Goal: Transaction & Acquisition: Download file/media

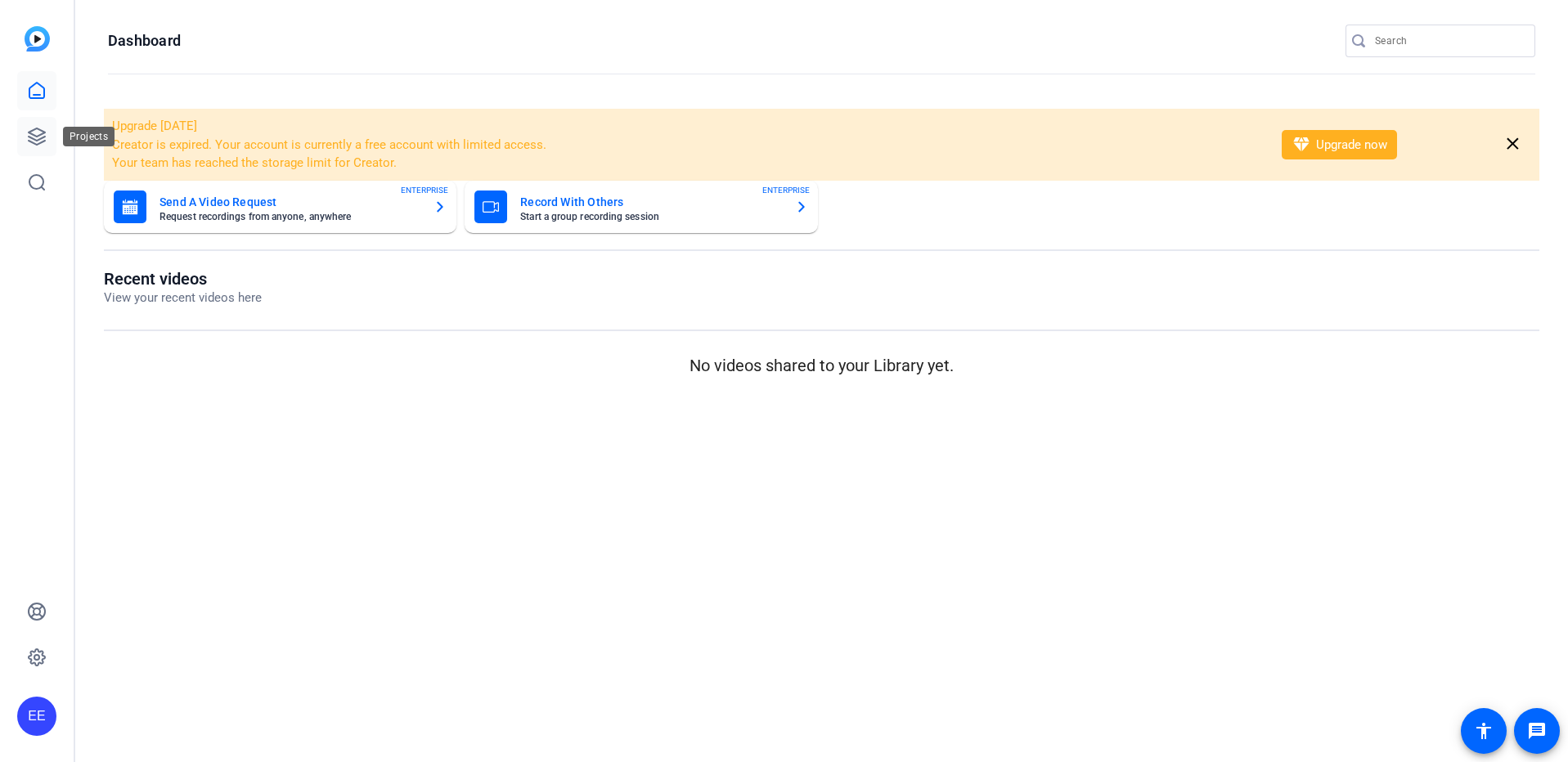
click at [42, 145] on icon at bounding box center [36, 136] width 19 height 19
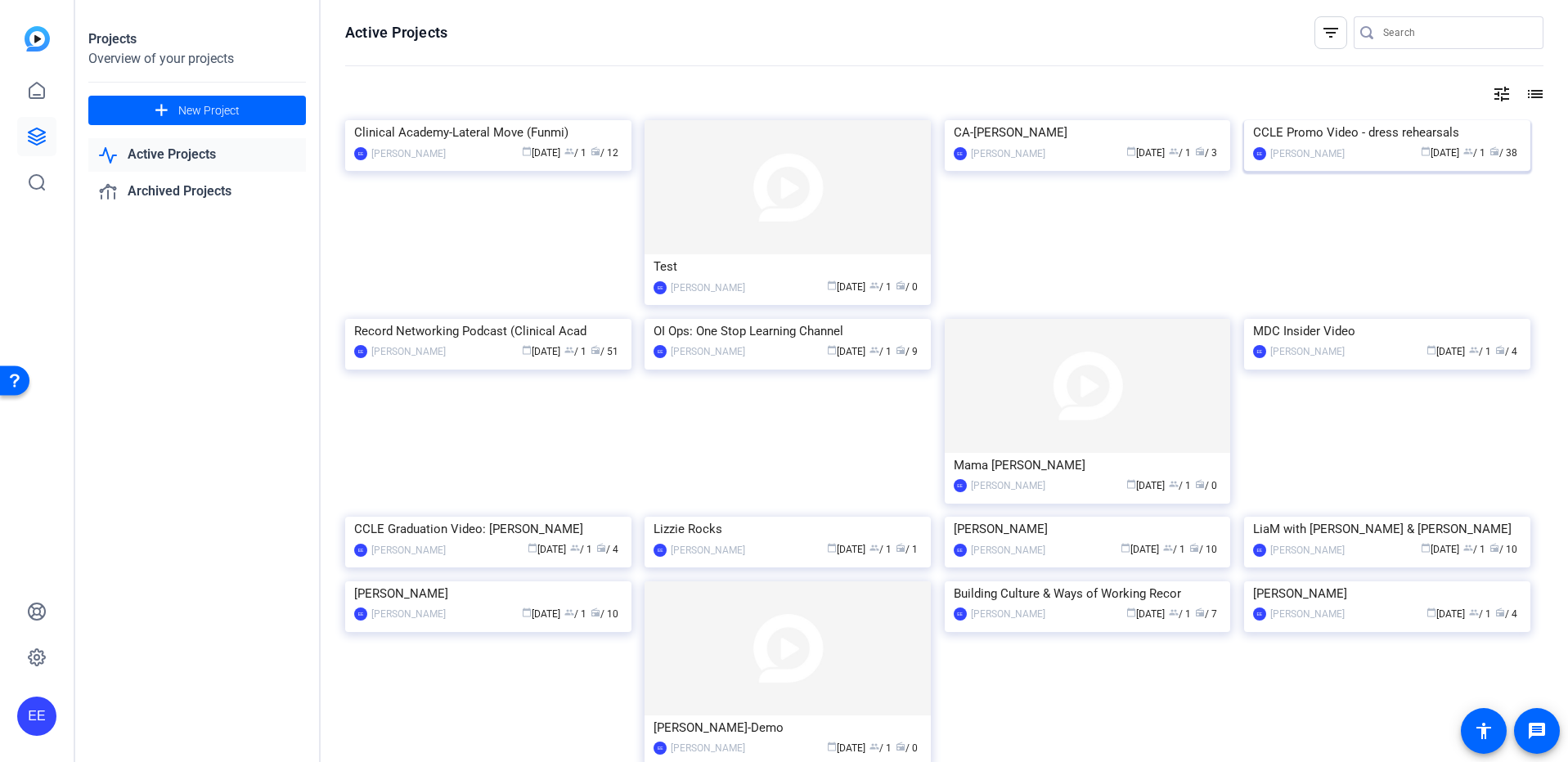
click at [1281, 120] on img at bounding box center [1387, 120] width 287 height 0
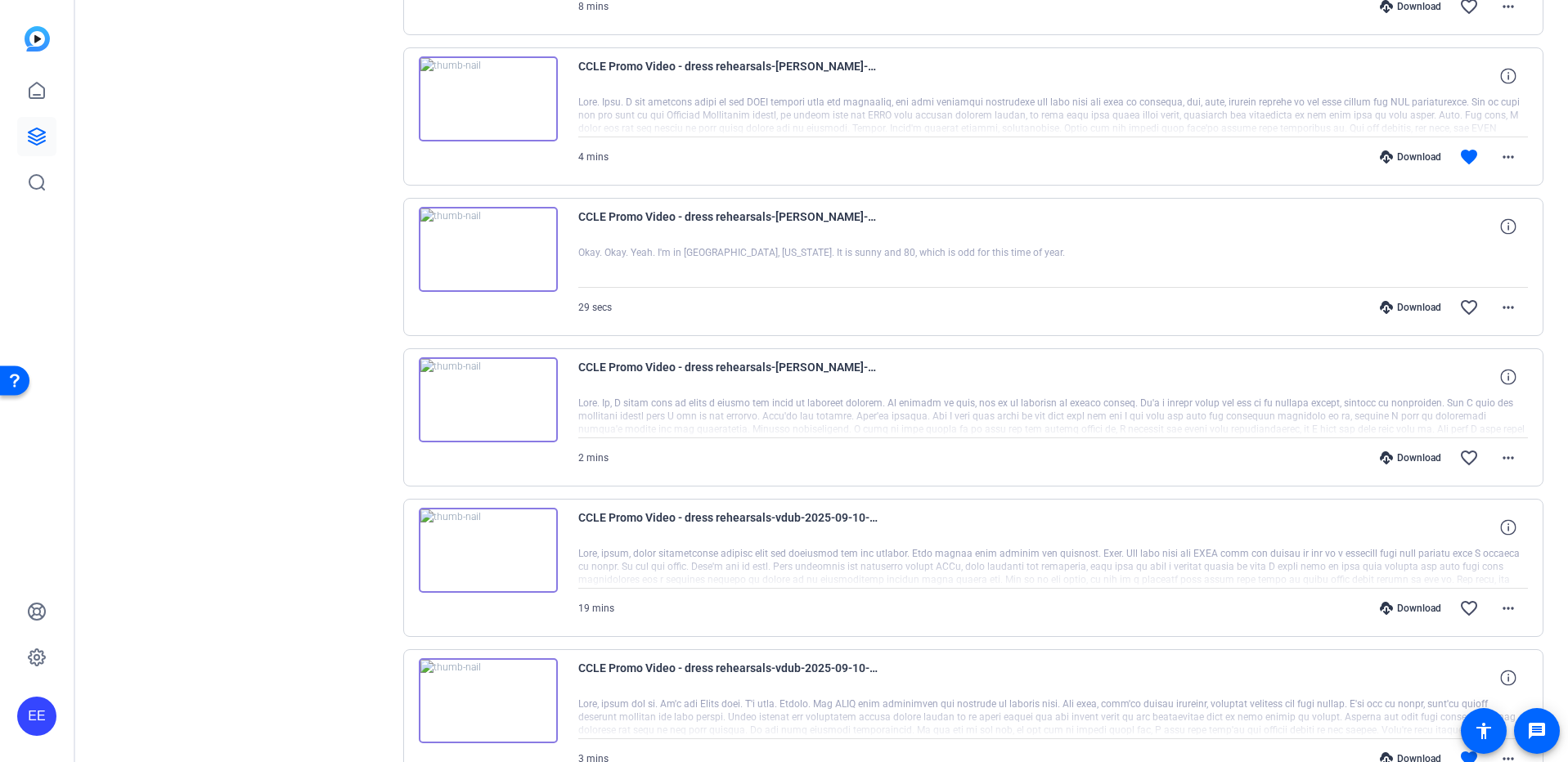
scroll to position [1046, 0]
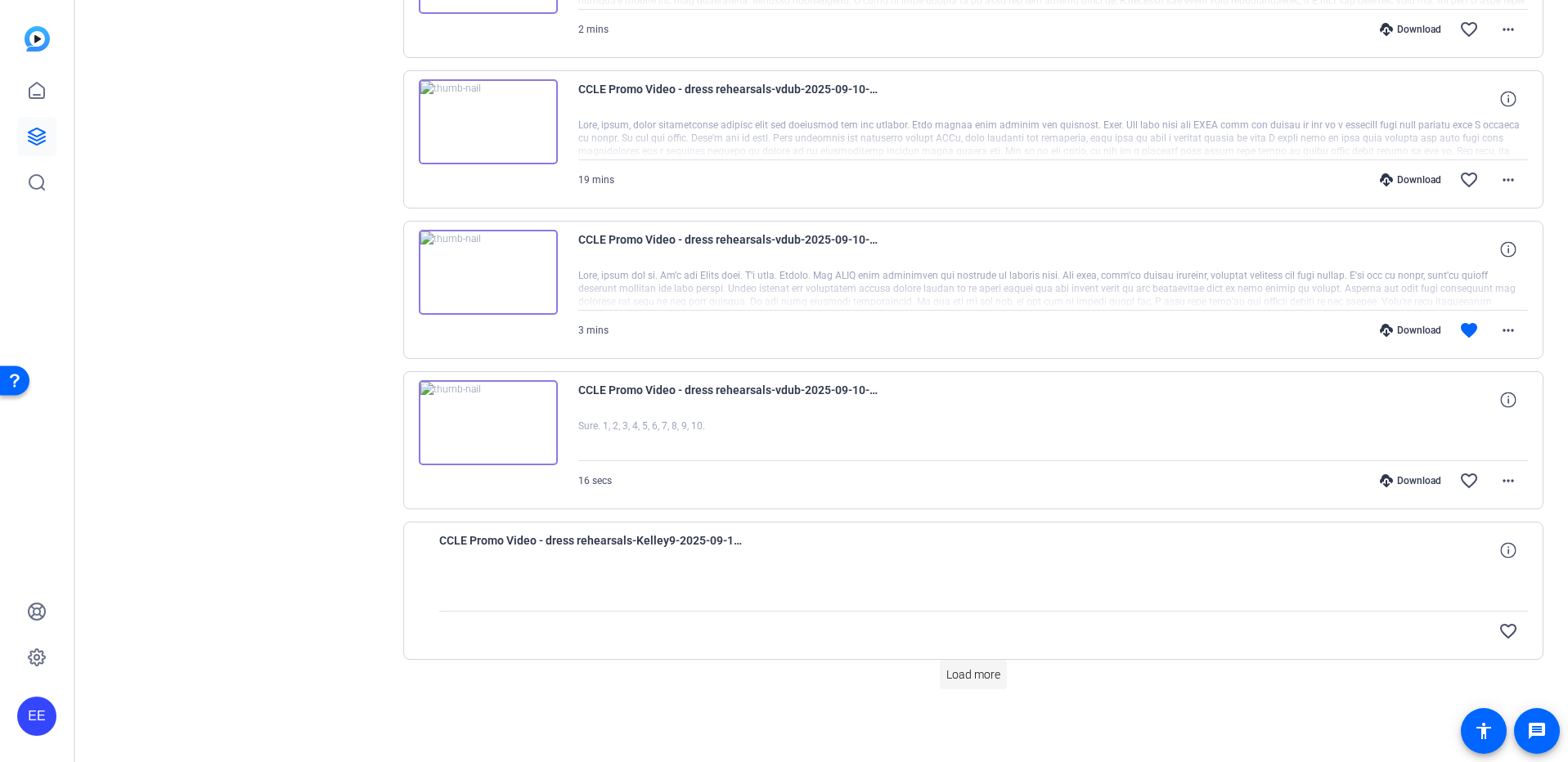
click at [982, 680] on span "Load more" at bounding box center [973, 674] width 54 height 17
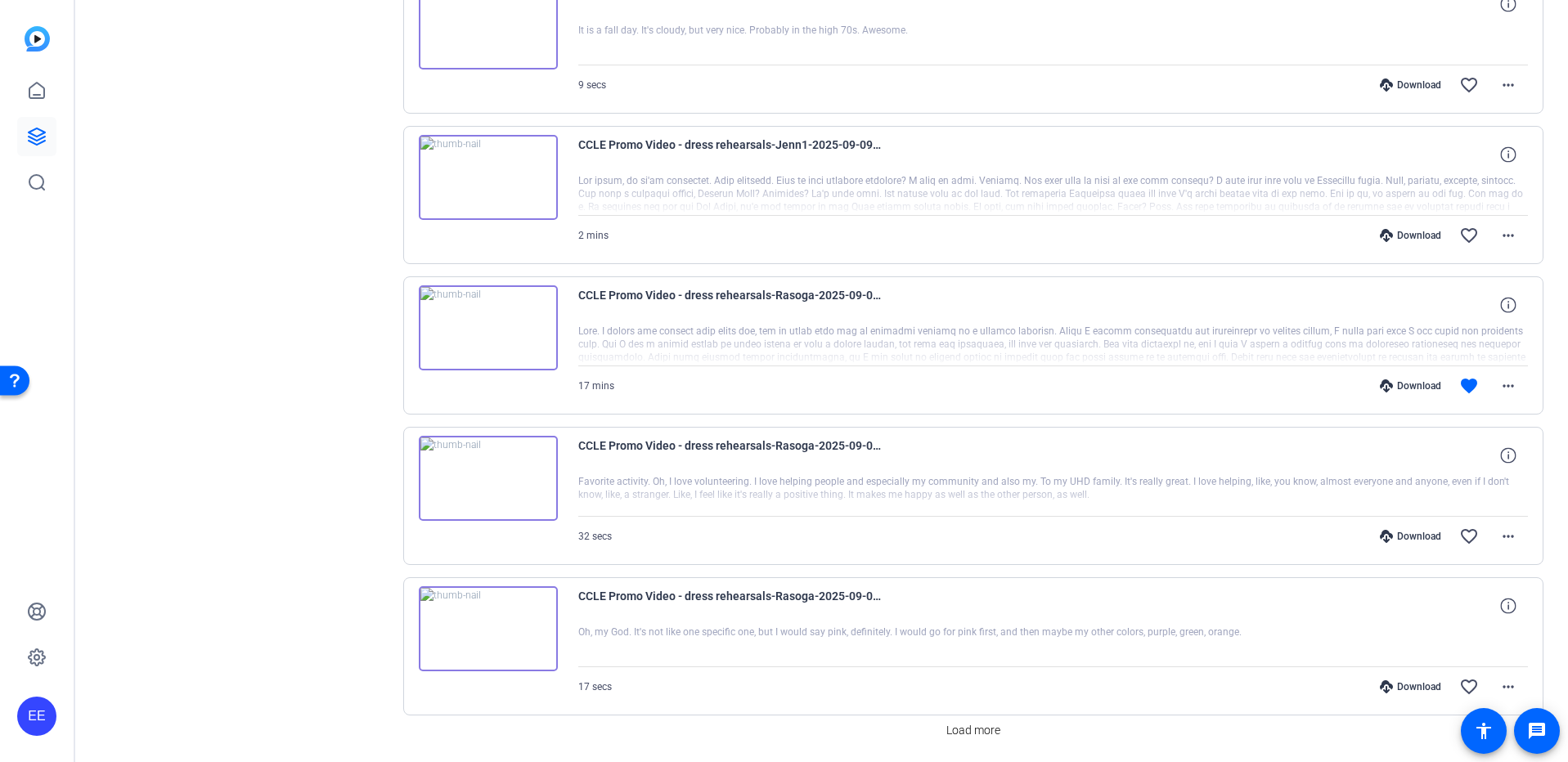
scroll to position [2550, 0]
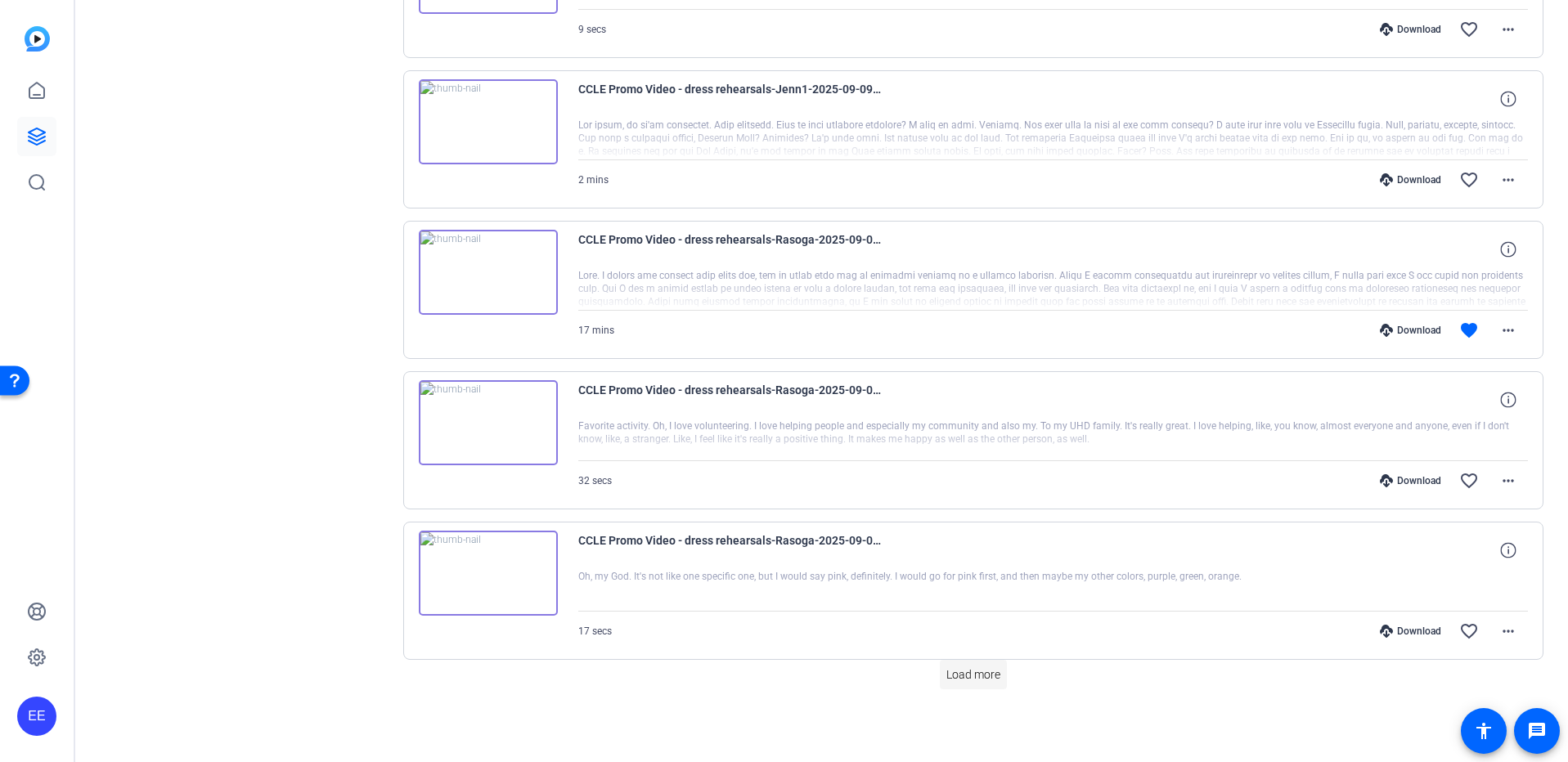
click at [970, 673] on span "Load more" at bounding box center [973, 674] width 54 height 17
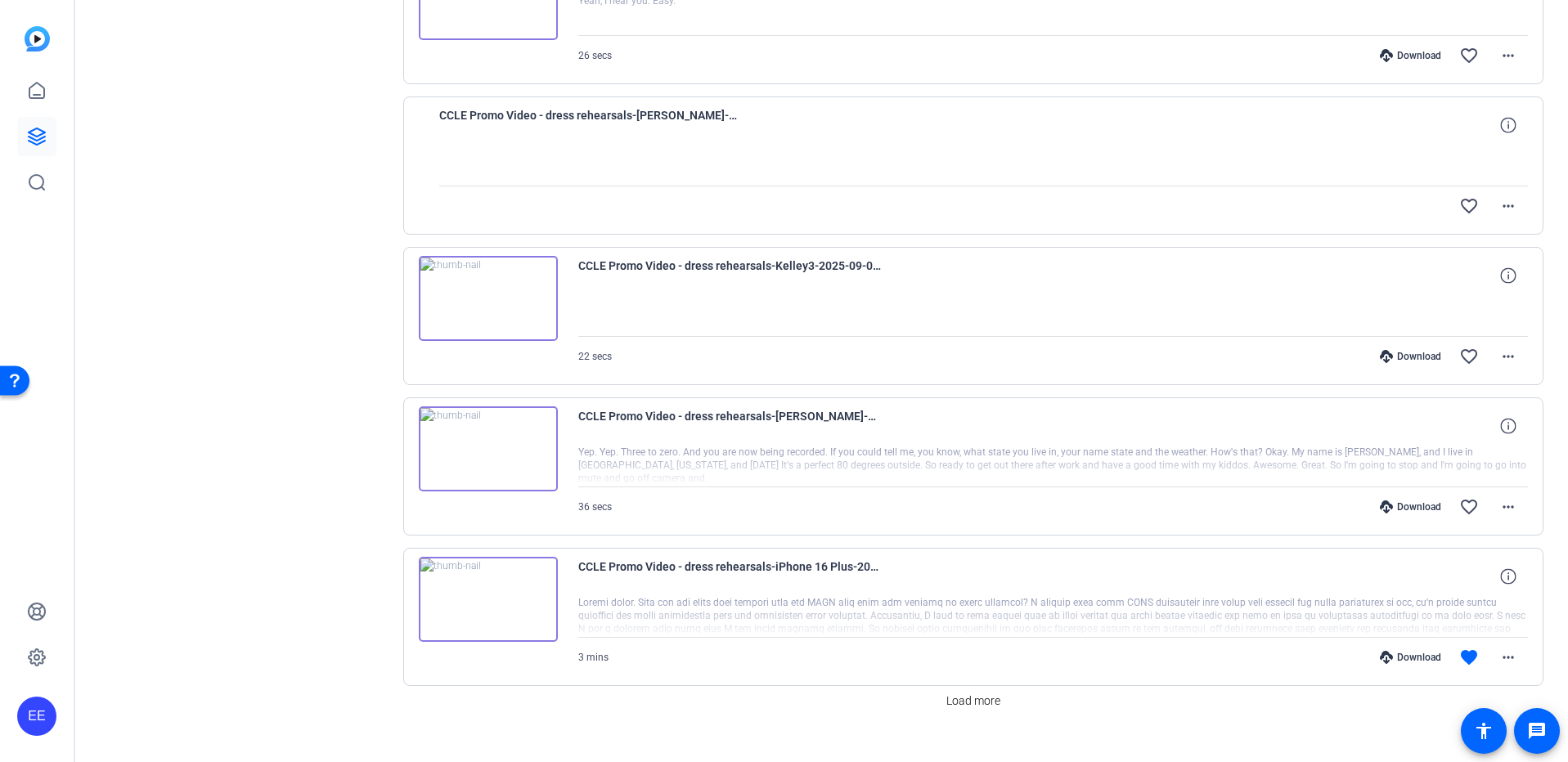
scroll to position [4055, 0]
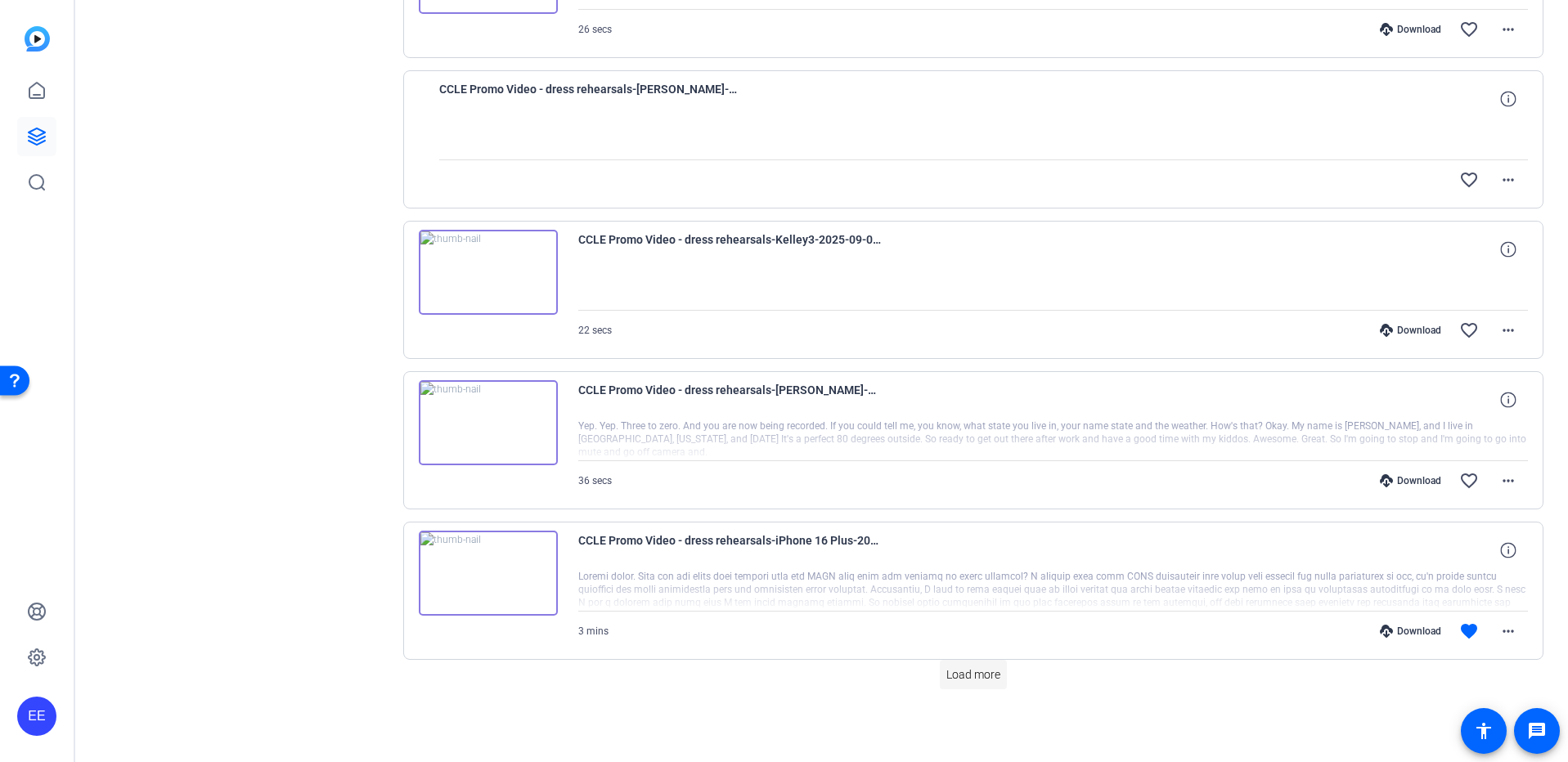
click at [967, 678] on span "Load more" at bounding box center [973, 674] width 54 height 17
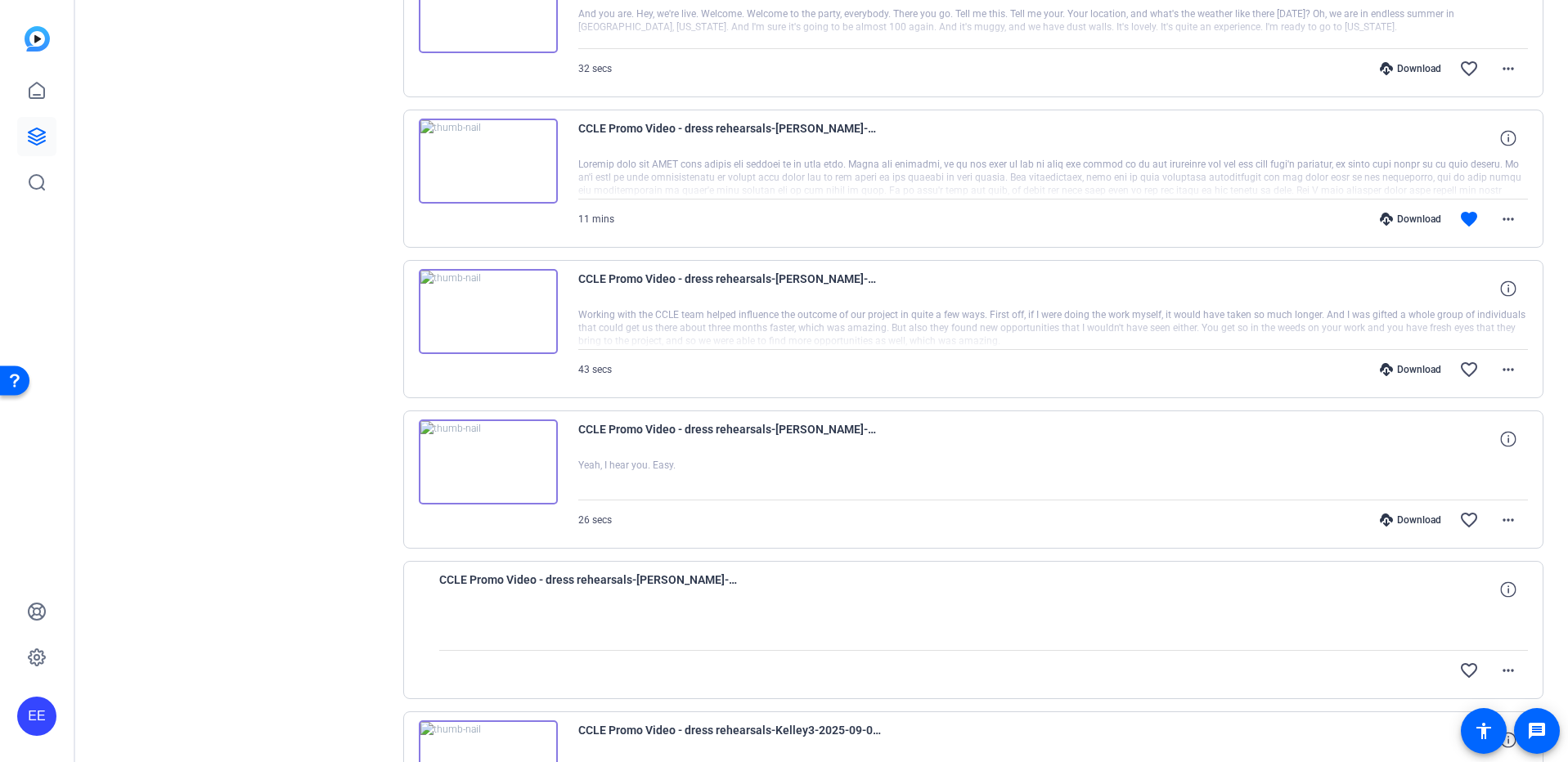
scroll to position [3551, 0]
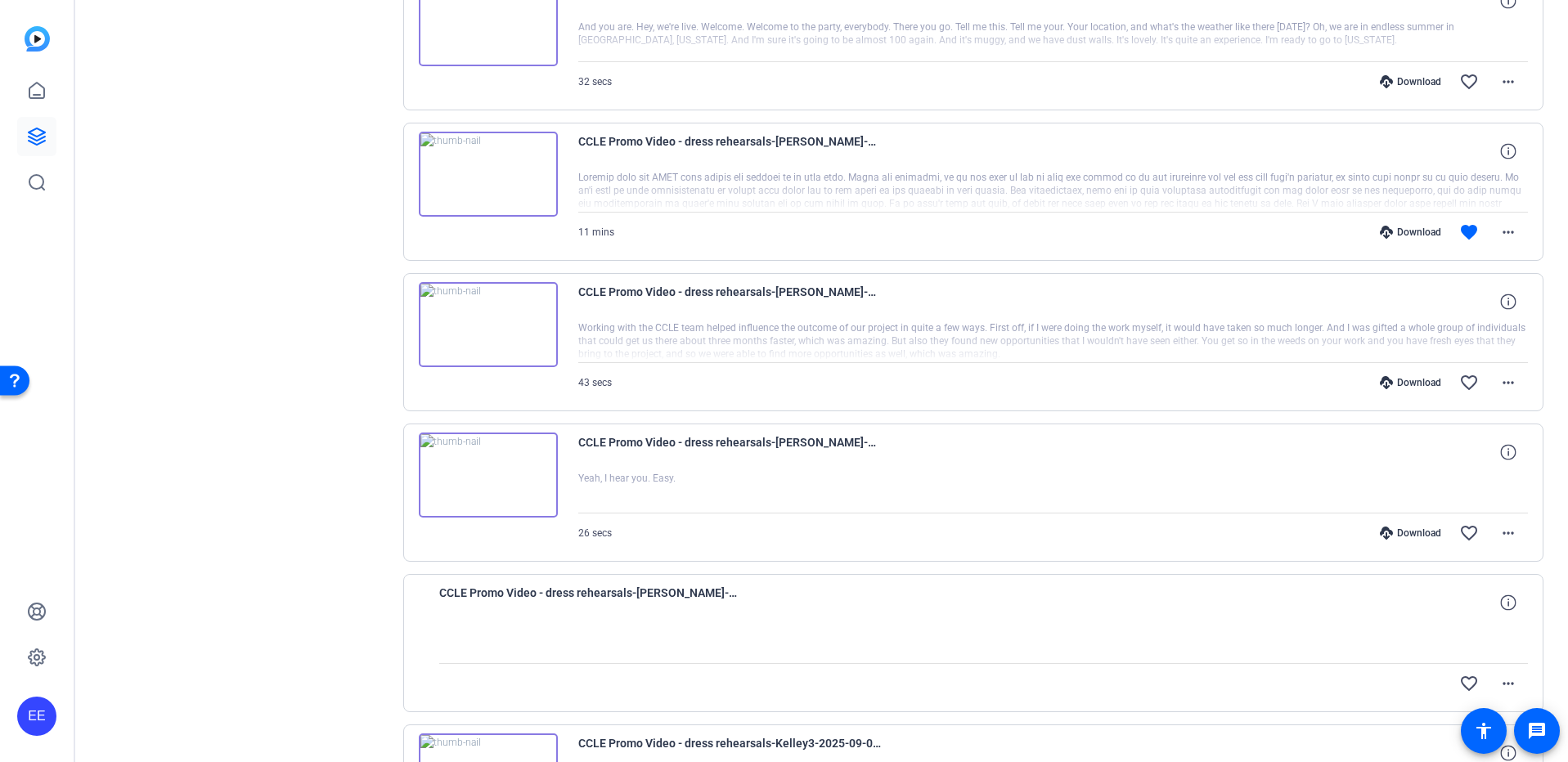
click at [1420, 231] on div "Download" at bounding box center [1411, 232] width 78 height 13
drag, startPoint x: 775, startPoint y: 143, endPoint x: 836, endPoint y: 143, distance: 61.0
click at [836, 143] on span "CCLE Promo Video - dress rehearsals-[PERSON_NAME]-2025-09-08-10-33-39-316-1" at bounding box center [730, 151] width 303 height 39
copy span "[PERSON_NAME]"
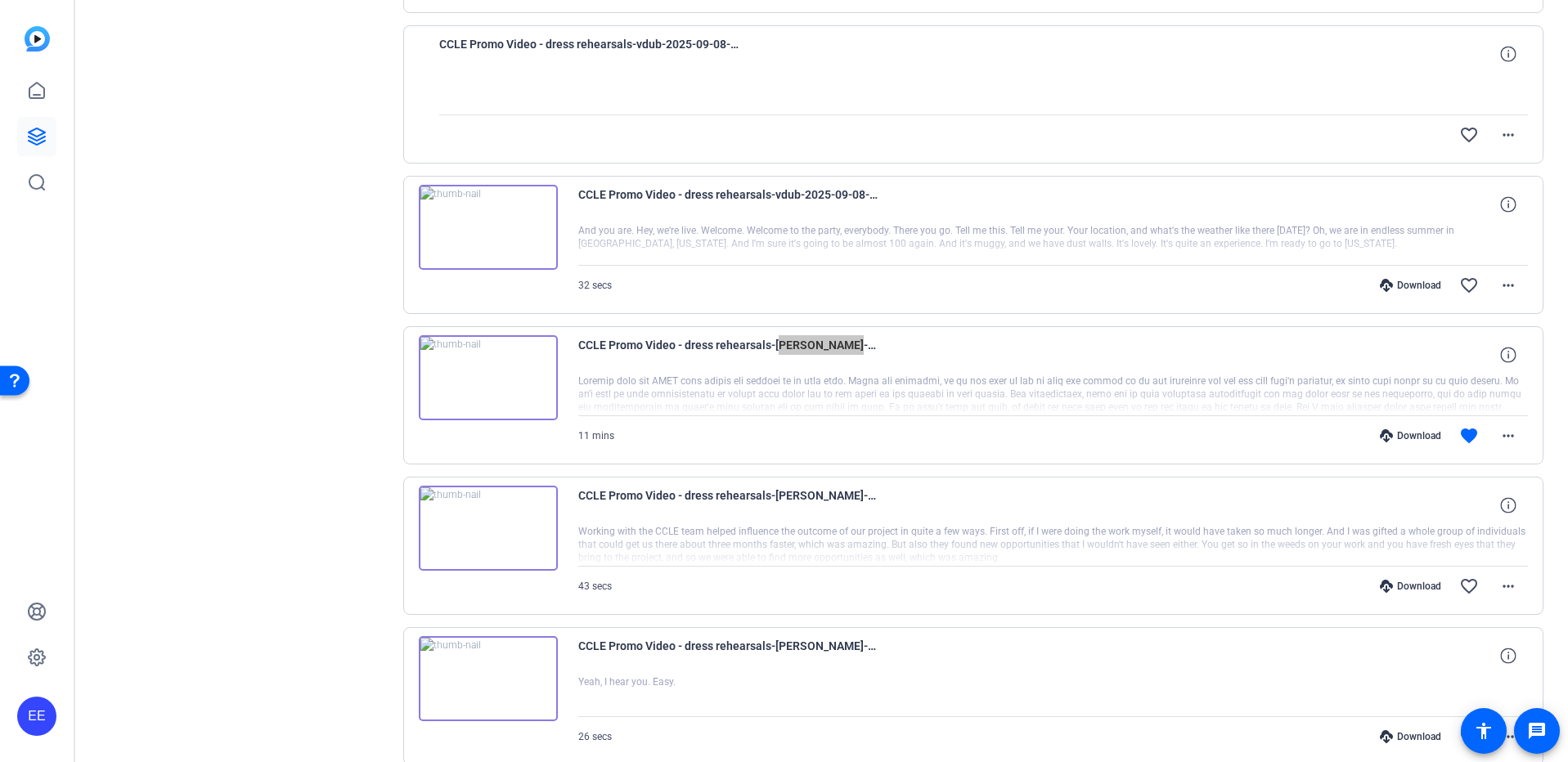
scroll to position [3353, 0]
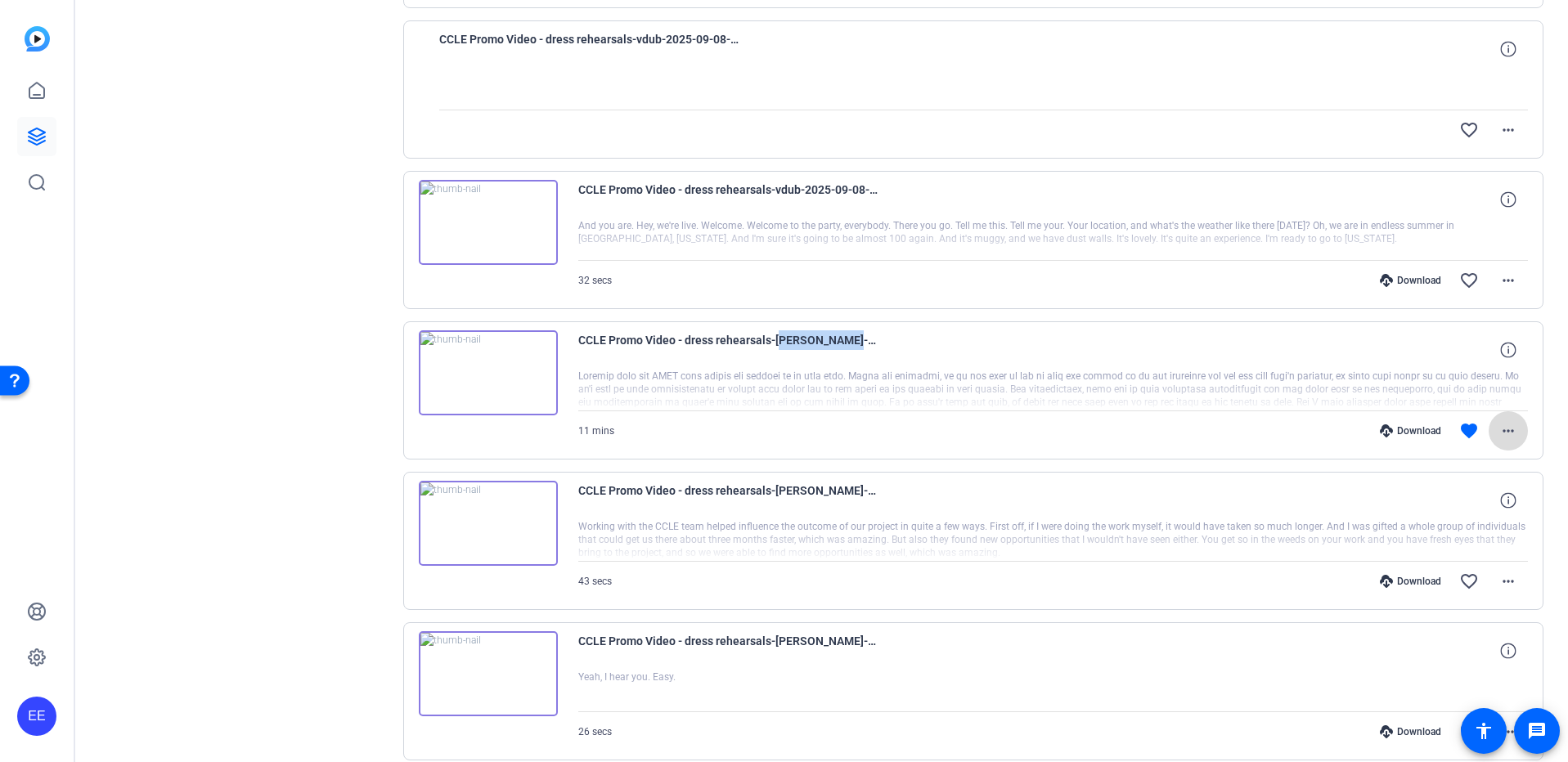
click at [1507, 437] on mat-icon "more_horiz" at bounding box center [1508, 430] width 19 height 19
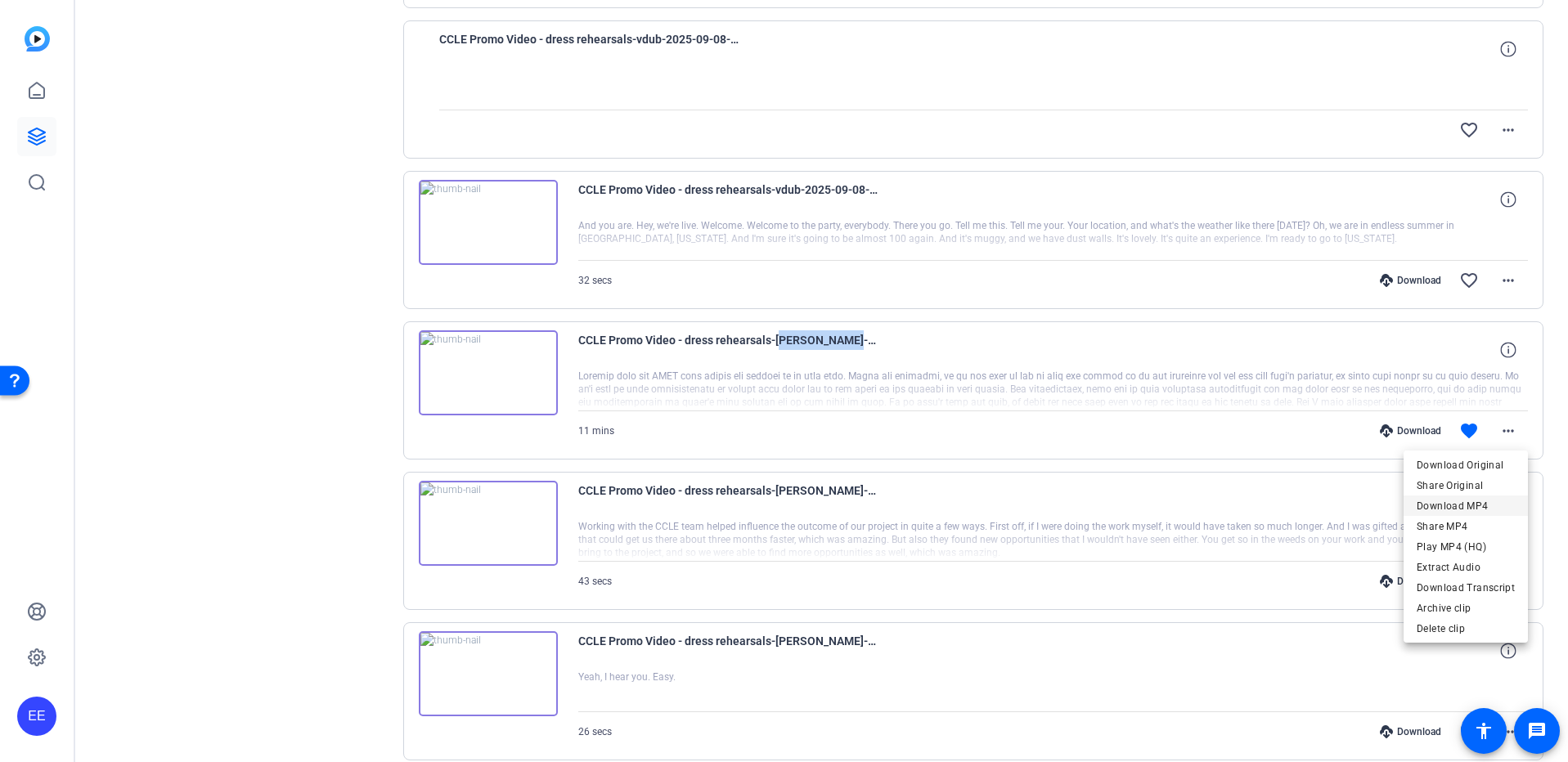
click at [1475, 508] on span "Download MP4" at bounding box center [1465, 505] width 98 height 19
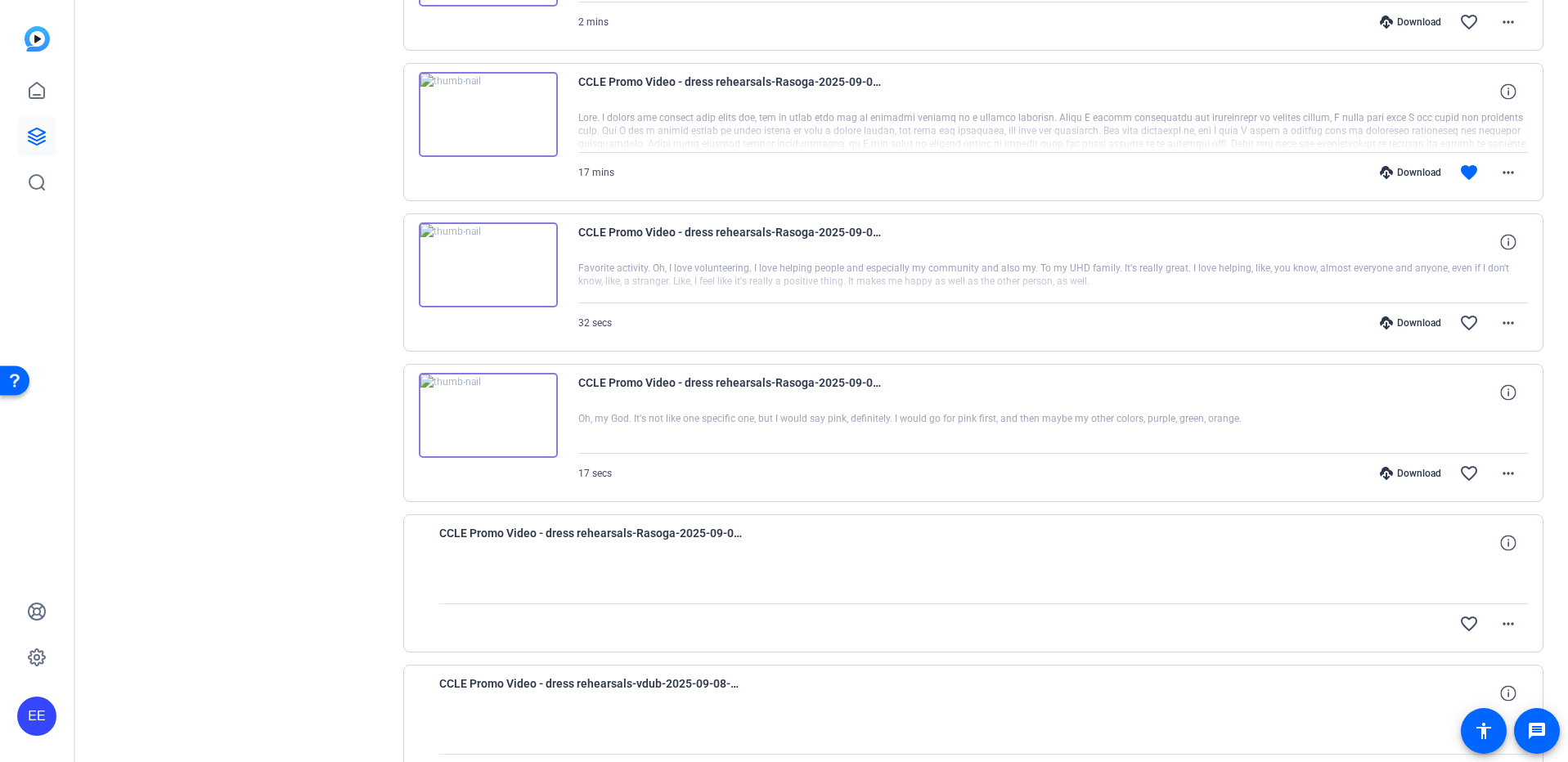
scroll to position [2697, 0]
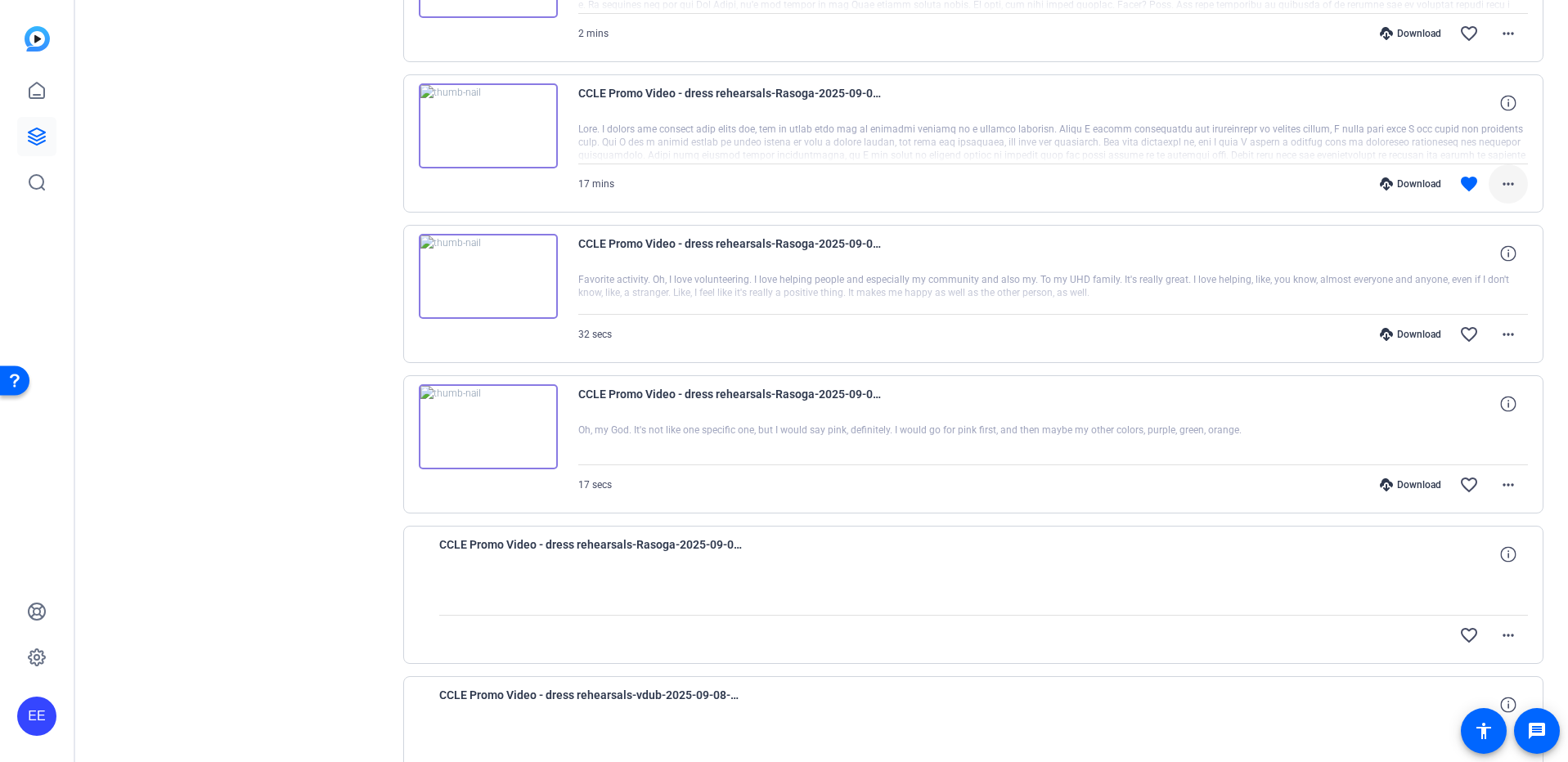
click at [1508, 188] on mat-icon "more_horiz" at bounding box center [1508, 183] width 19 height 19
click at [1483, 258] on span "Download MP4" at bounding box center [1465, 259] width 98 height 19
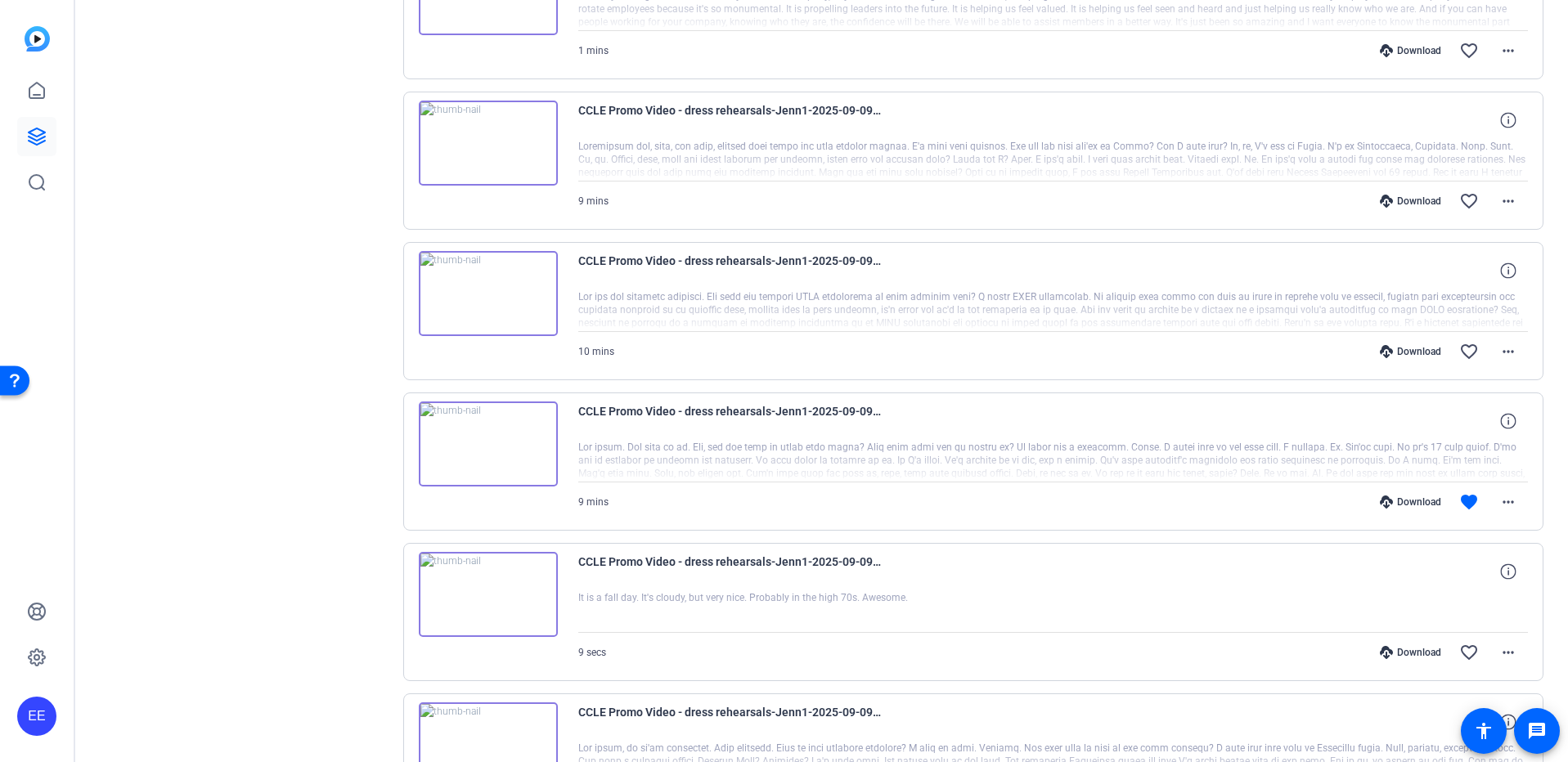
scroll to position [1924, 0]
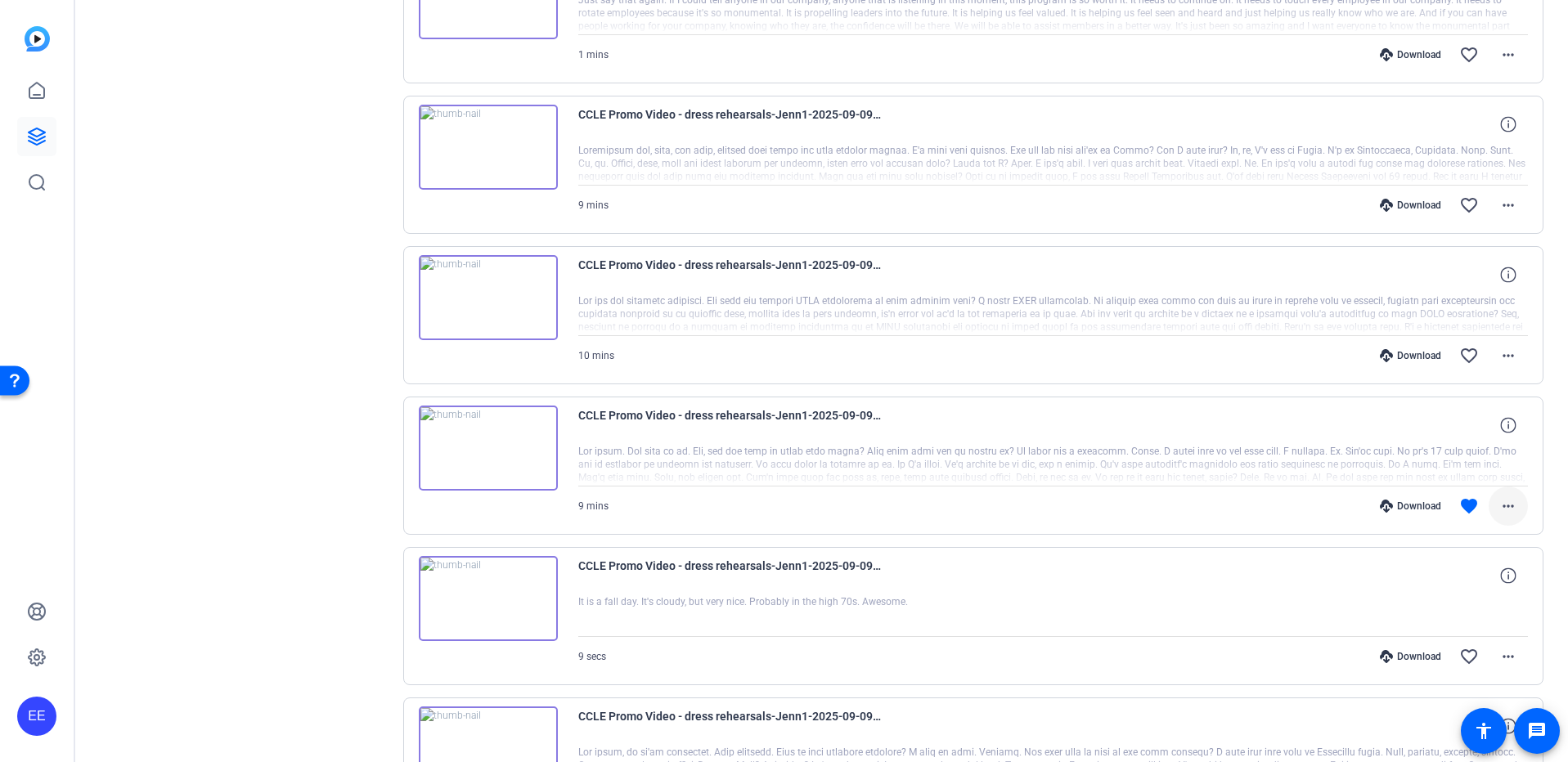
click at [1503, 506] on mat-icon "more_horiz" at bounding box center [1508, 505] width 19 height 19
click at [1476, 583] on span "Download MP4" at bounding box center [1465, 581] width 98 height 19
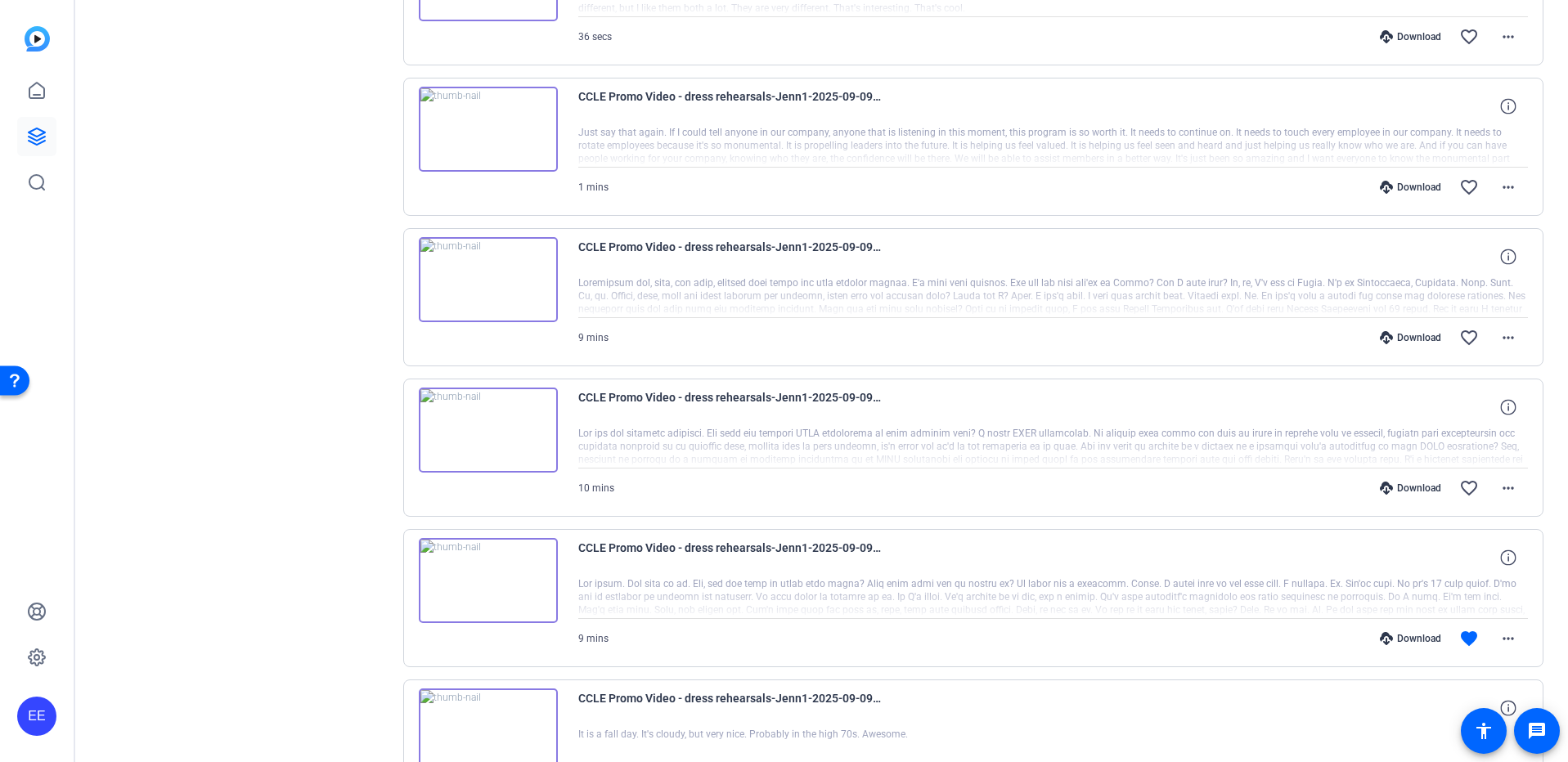
scroll to position [1789, 0]
click at [1513, 490] on mat-icon "more_horiz" at bounding box center [1508, 489] width 19 height 19
click at [1485, 569] on span "Download MP4" at bounding box center [1465, 564] width 98 height 19
click at [1469, 490] on mat-icon "favorite_border" at bounding box center [1468, 489] width 19 height 19
click at [1466, 337] on mat-icon "favorite_border" at bounding box center [1468, 338] width 19 height 19
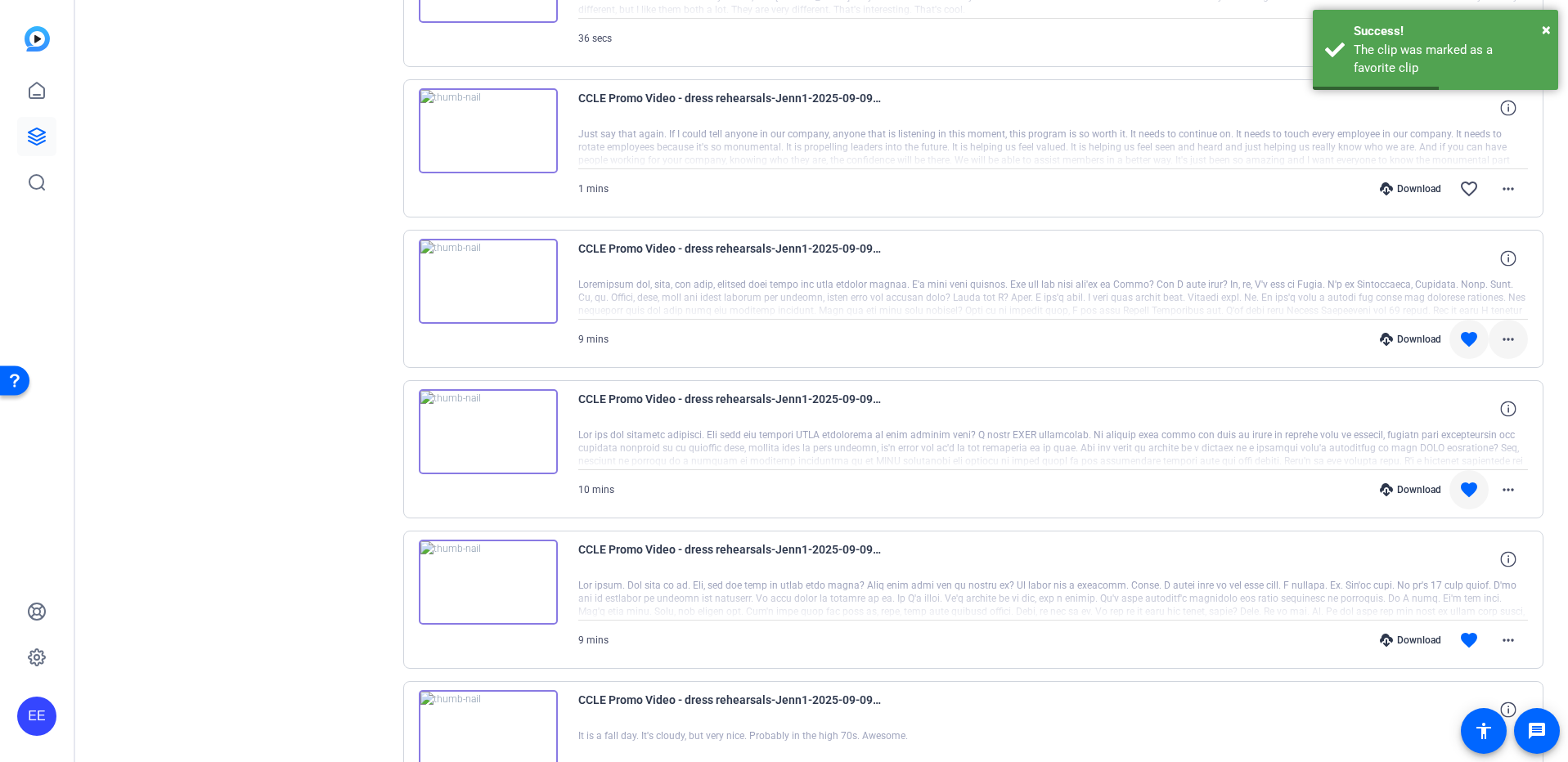
click at [1504, 338] on mat-icon "more_horiz" at bounding box center [1508, 338] width 19 height 19
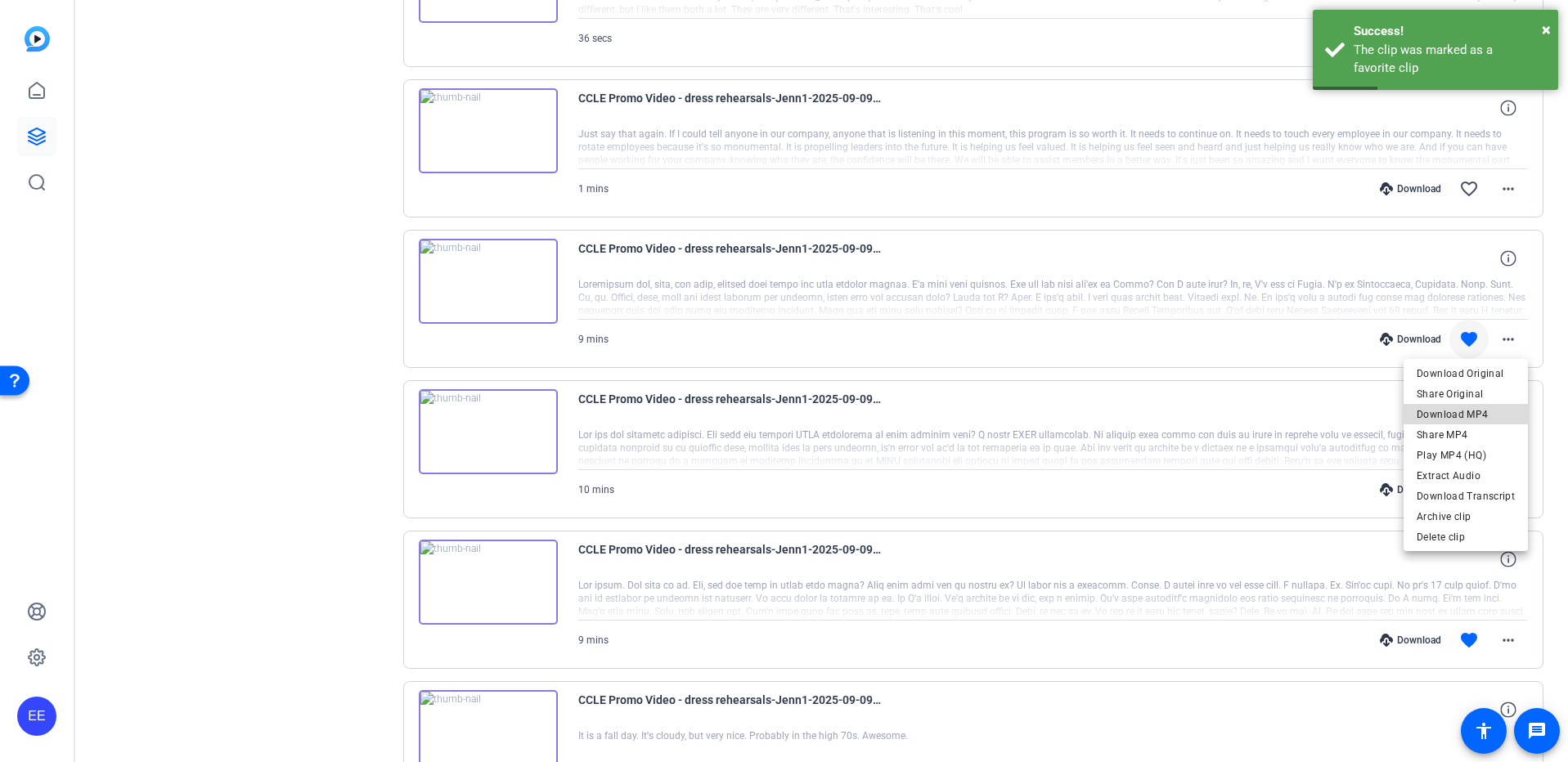
click at [1474, 414] on span "Download MP4" at bounding box center [1465, 413] width 98 height 19
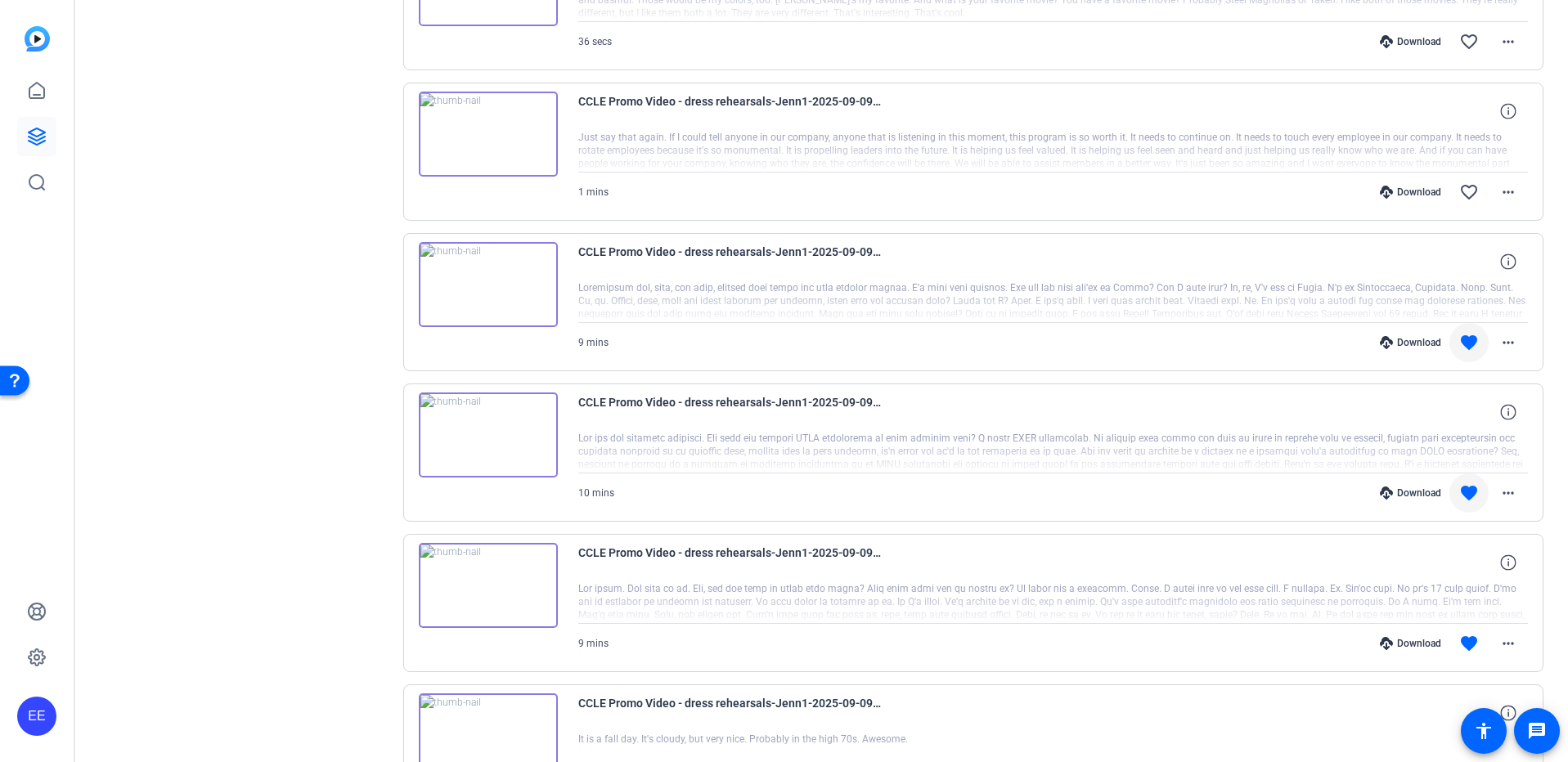
scroll to position [1785, 0]
click at [1465, 196] on mat-icon "favorite_border" at bounding box center [1468, 193] width 19 height 19
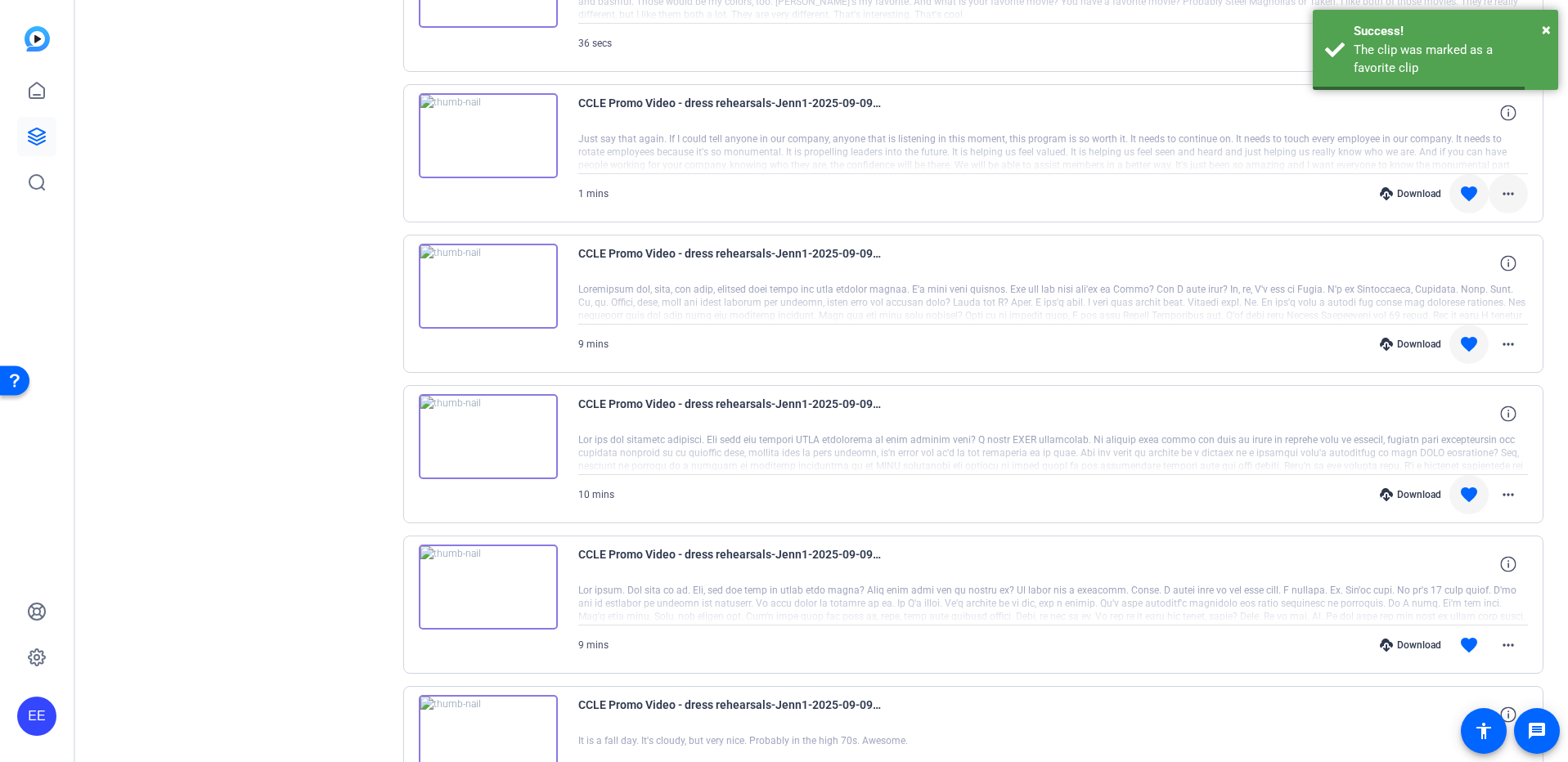
click at [1508, 188] on mat-icon "more_horiz" at bounding box center [1508, 193] width 19 height 19
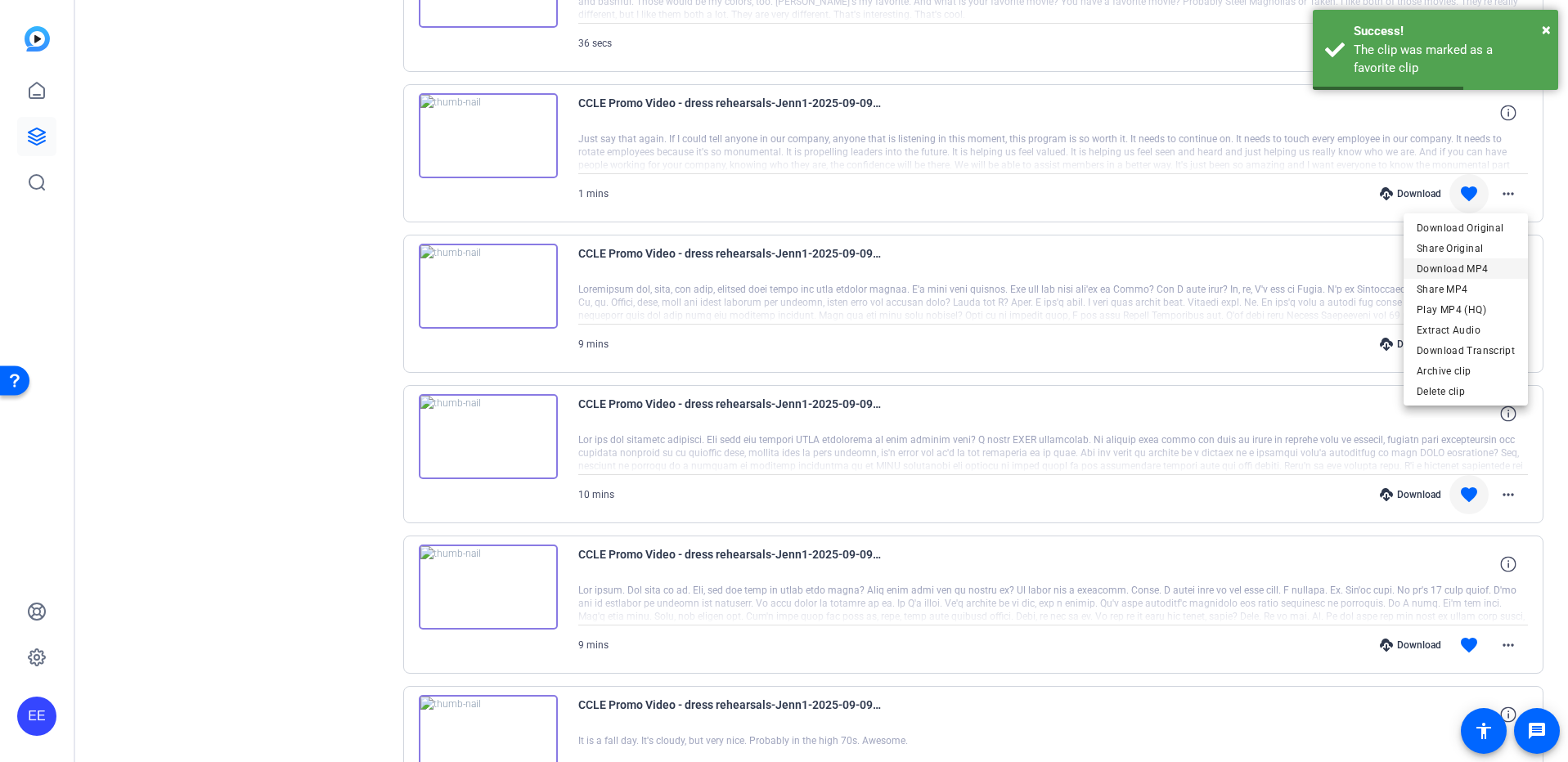
click at [1478, 268] on span "Download MP4" at bounding box center [1465, 268] width 98 height 19
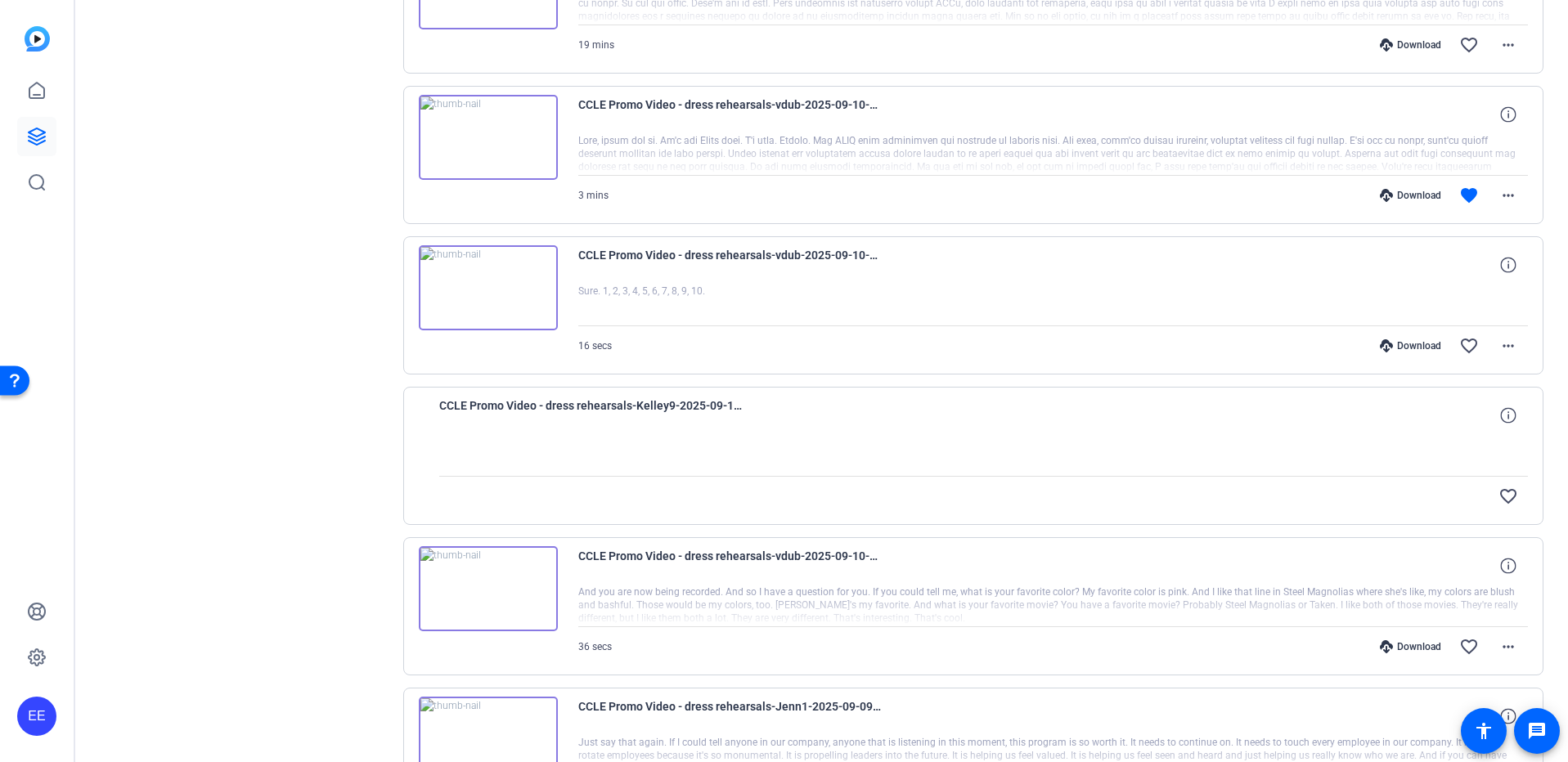
scroll to position [1180, 0]
click at [852, 100] on span "CCLE Promo Video - dress rehearsals-vdub-2025-09-10-11-49-51-911-1" at bounding box center [730, 115] width 303 height 39
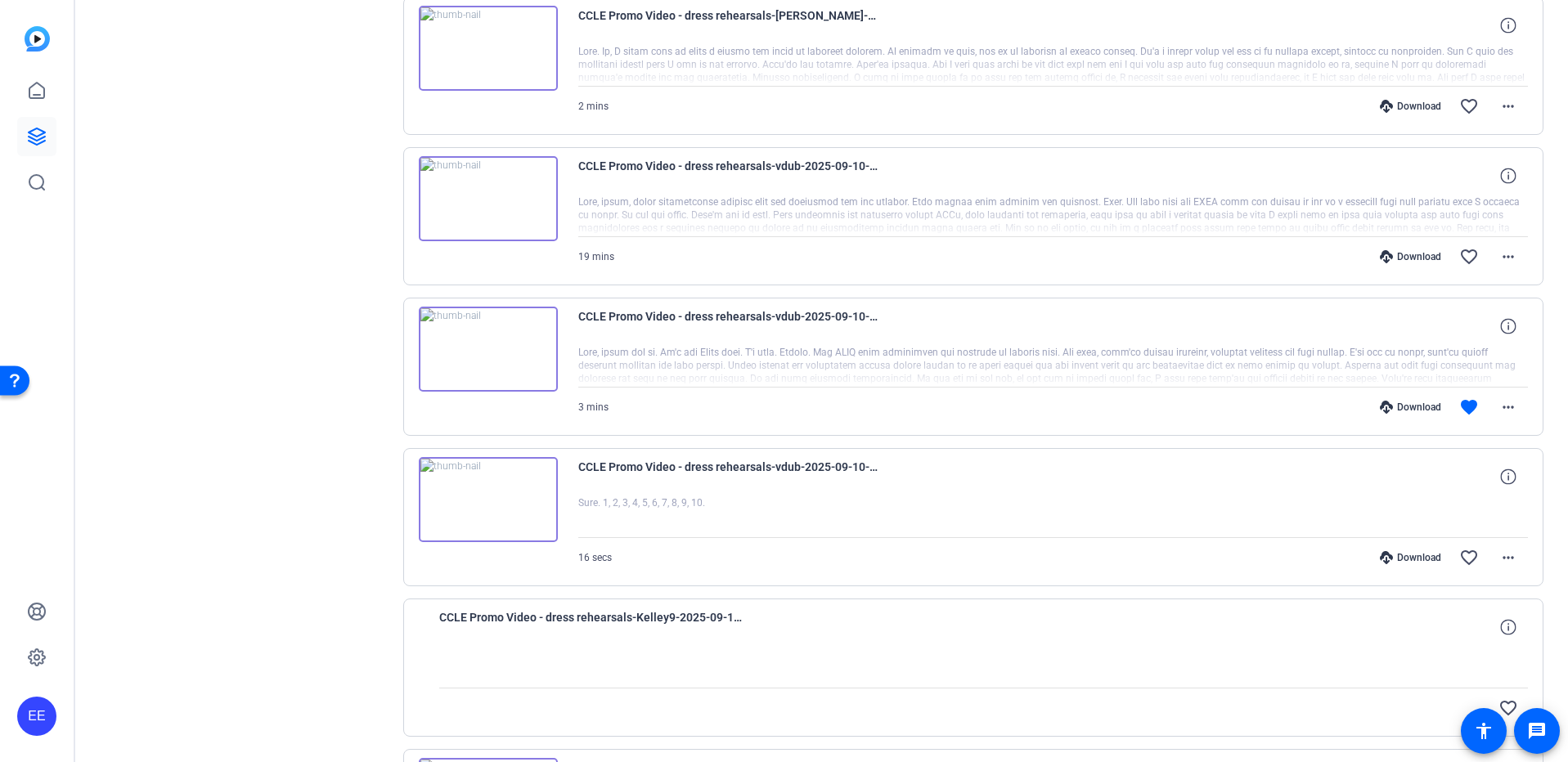
scroll to position [967, 0]
click at [1502, 413] on mat-icon "more_horiz" at bounding box center [1508, 409] width 19 height 19
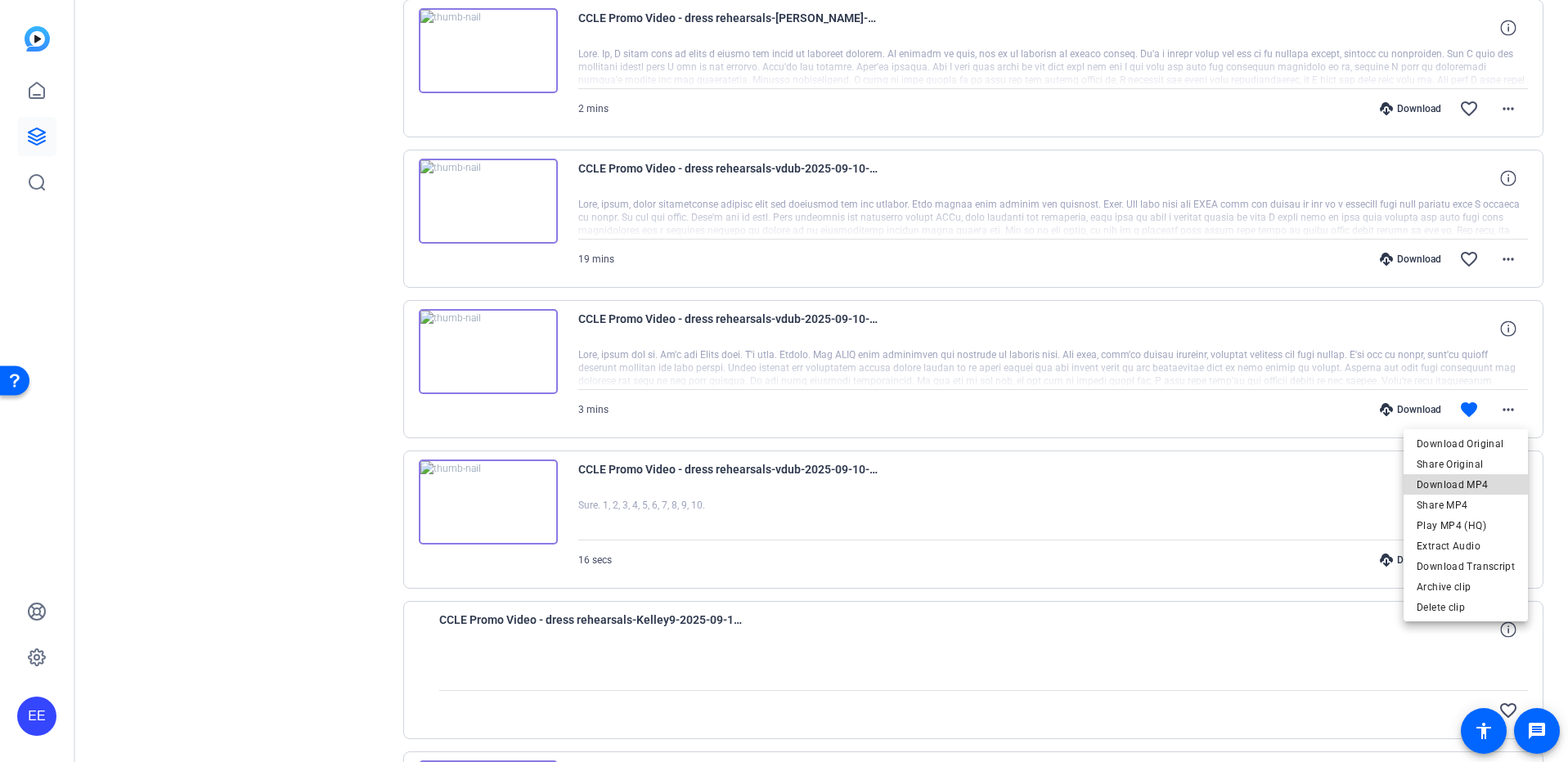
click at [1480, 489] on span "Download MP4" at bounding box center [1465, 484] width 98 height 19
click at [1466, 265] on mat-icon "favorite_border" at bounding box center [1468, 259] width 19 height 19
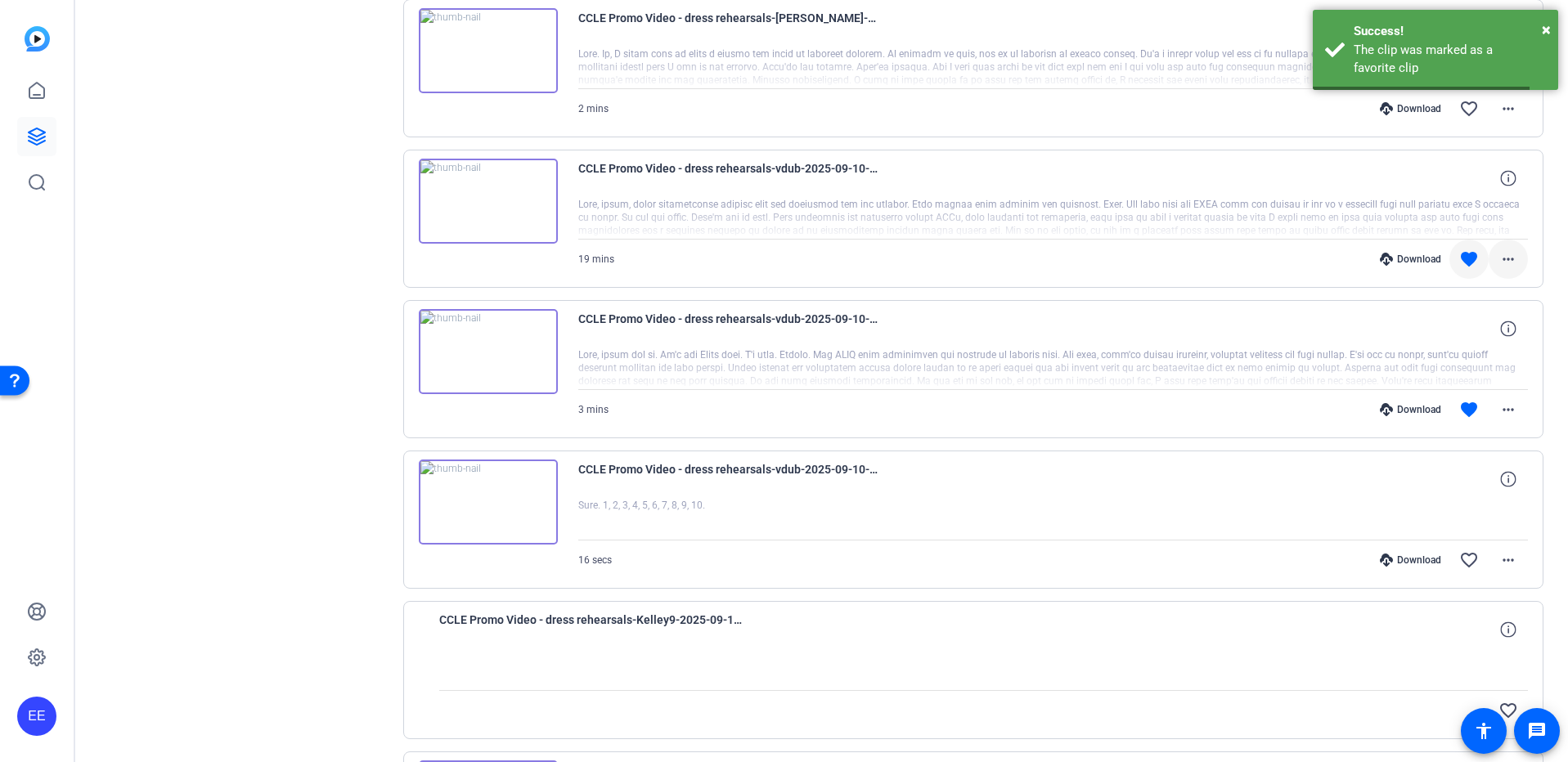
click at [1506, 258] on mat-icon "more_horiz" at bounding box center [1508, 259] width 19 height 19
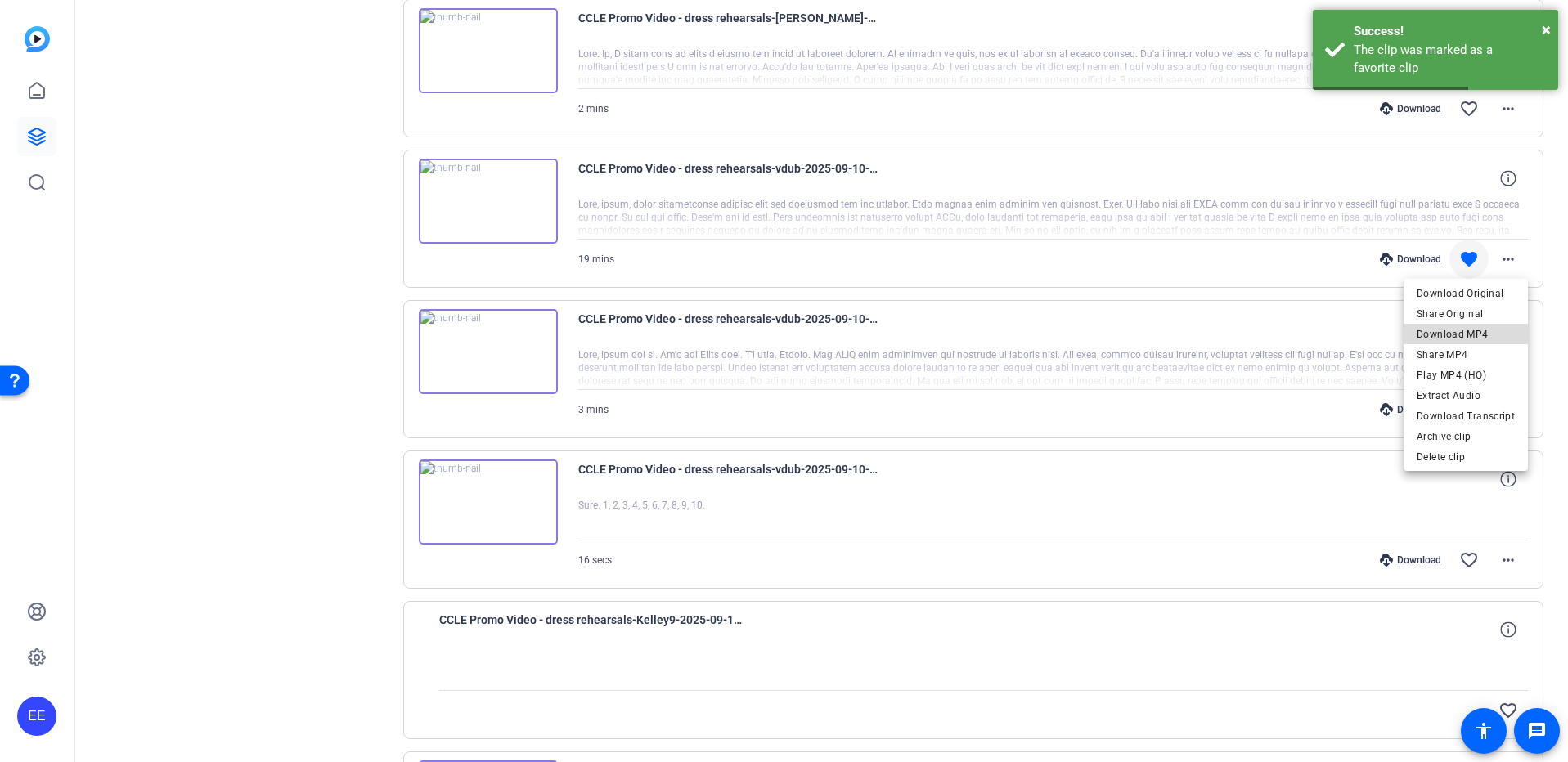
click at [1482, 335] on span "Download MP4" at bounding box center [1465, 334] width 98 height 19
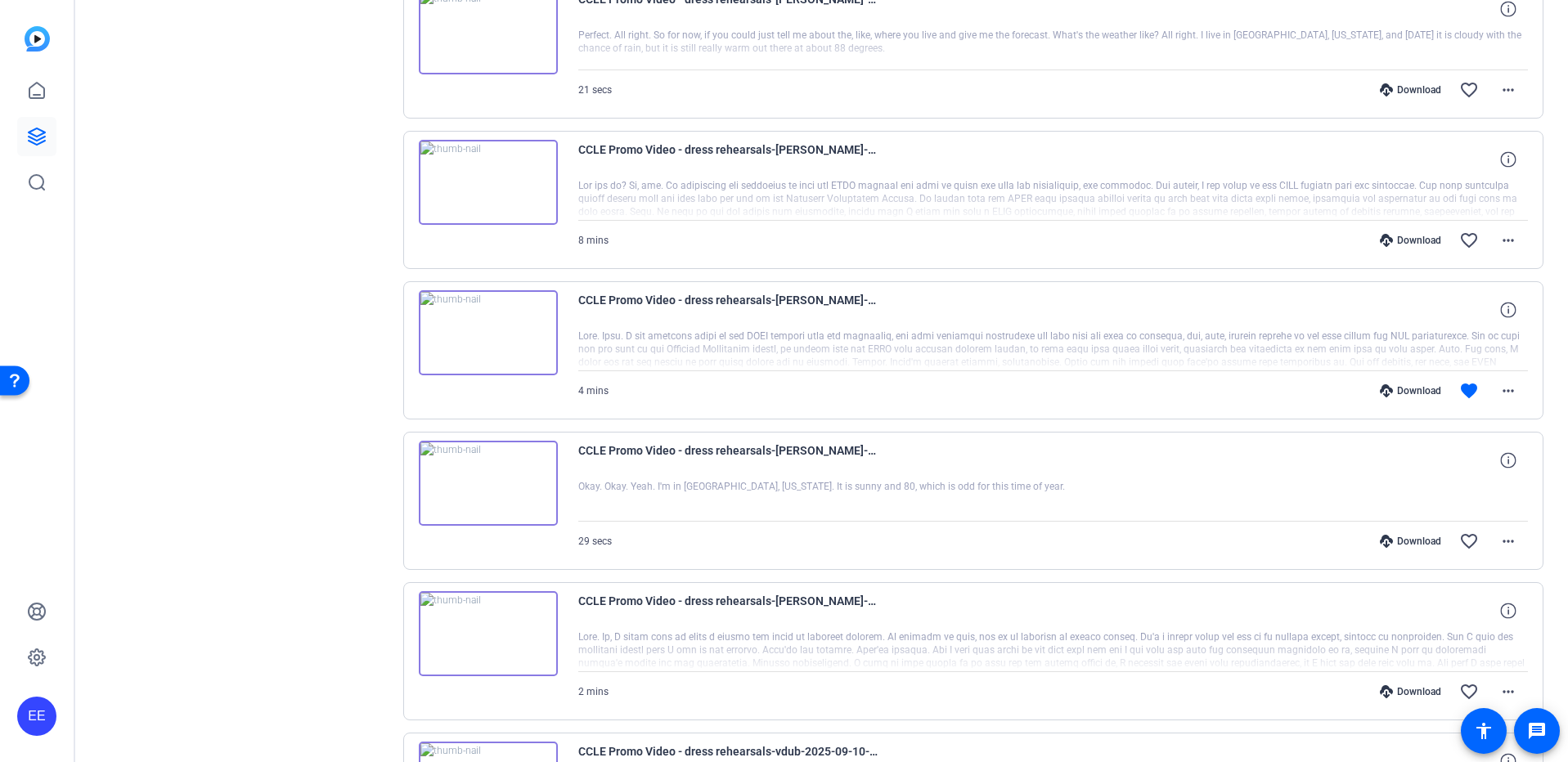
scroll to position [383, 0]
click at [1509, 395] on mat-icon "more_horiz" at bounding box center [1508, 391] width 19 height 19
click at [1476, 464] on span "Download MP4" at bounding box center [1465, 467] width 98 height 19
click at [1508, 242] on mat-icon "more_horiz" at bounding box center [1508, 241] width 19 height 19
click at [1474, 314] on span "Download MP4" at bounding box center [1465, 316] width 98 height 19
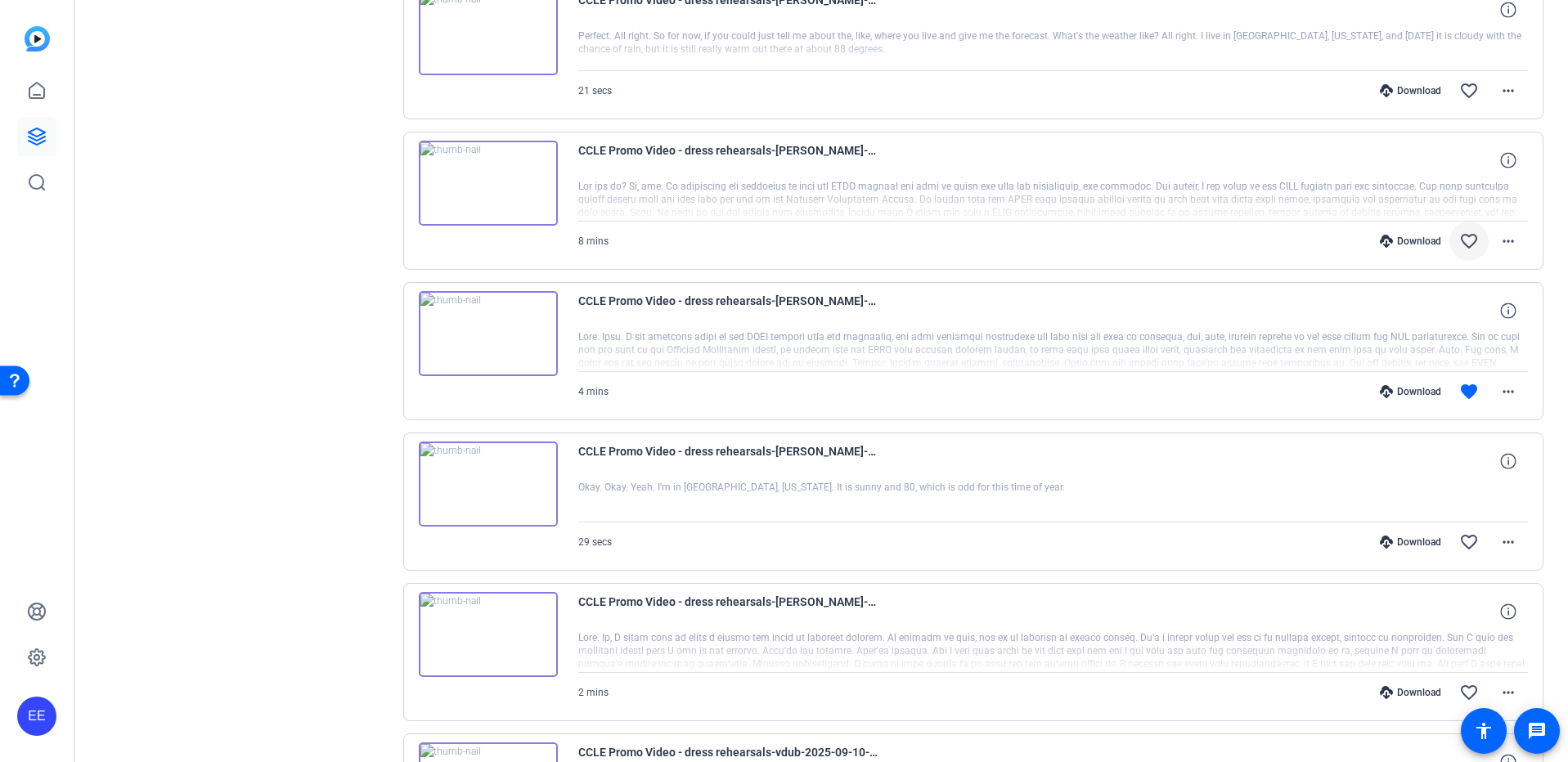
click at [1470, 248] on mat-icon "favorite_border" at bounding box center [1468, 241] width 19 height 19
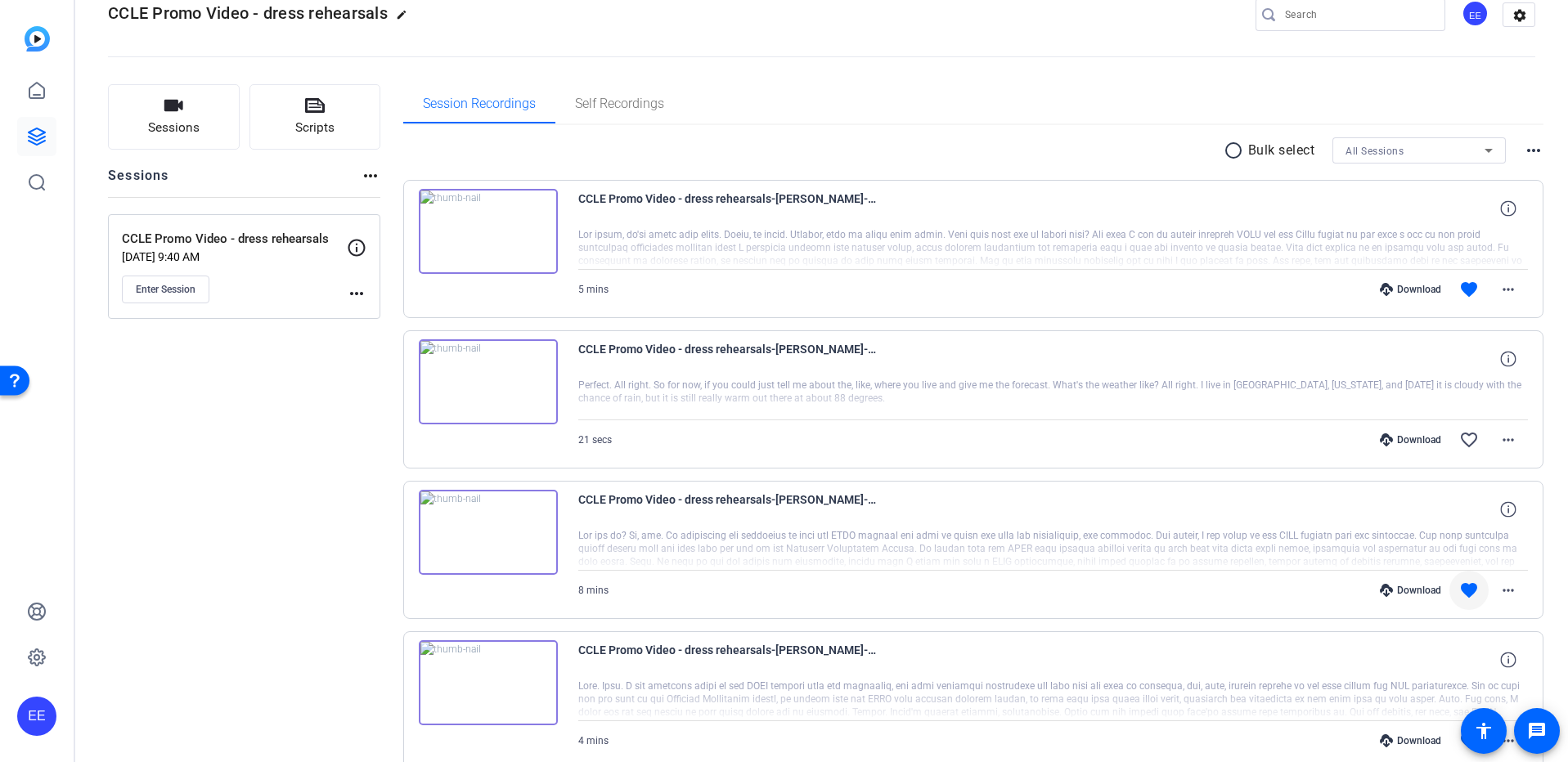
scroll to position [29, 0]
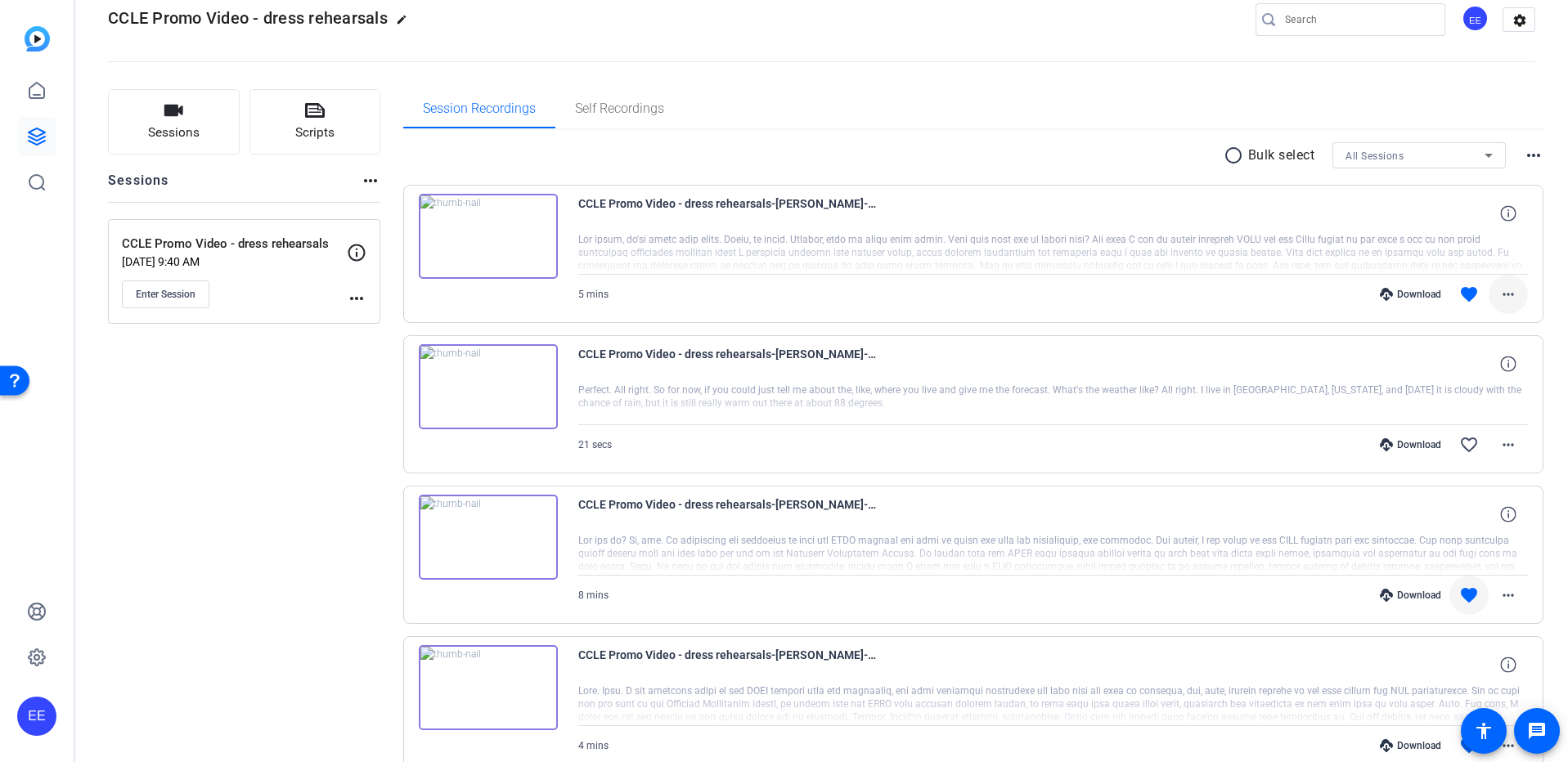
click at [1507, 295] on mat-icon "more_horiz" at bounding box center [1508, 294] width 19 height 19
click at [1477, 371] on span "Download MP4" at bounding box center [1465, 369] width 98 height 19
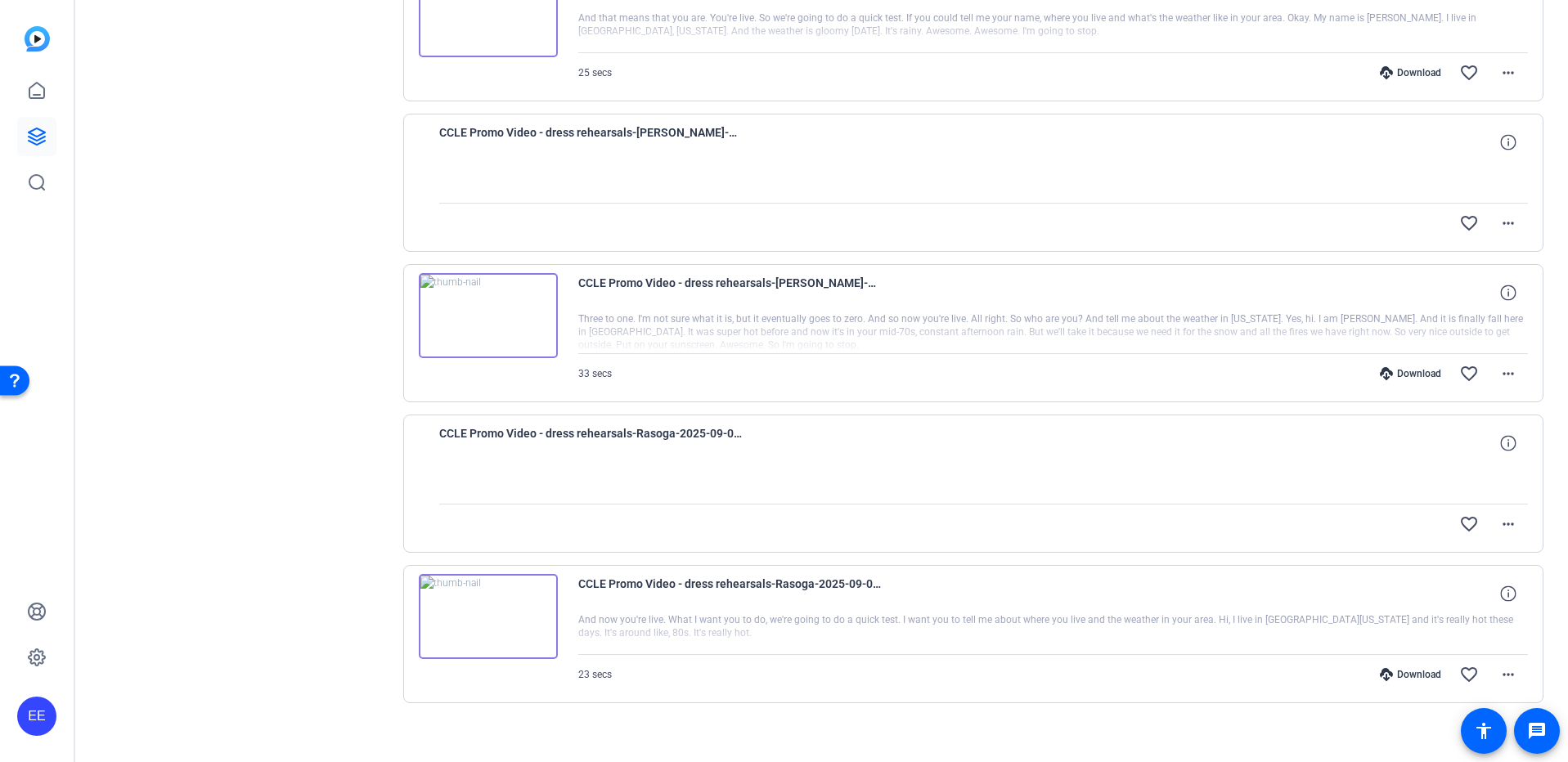
scroll to position [5229, 0]
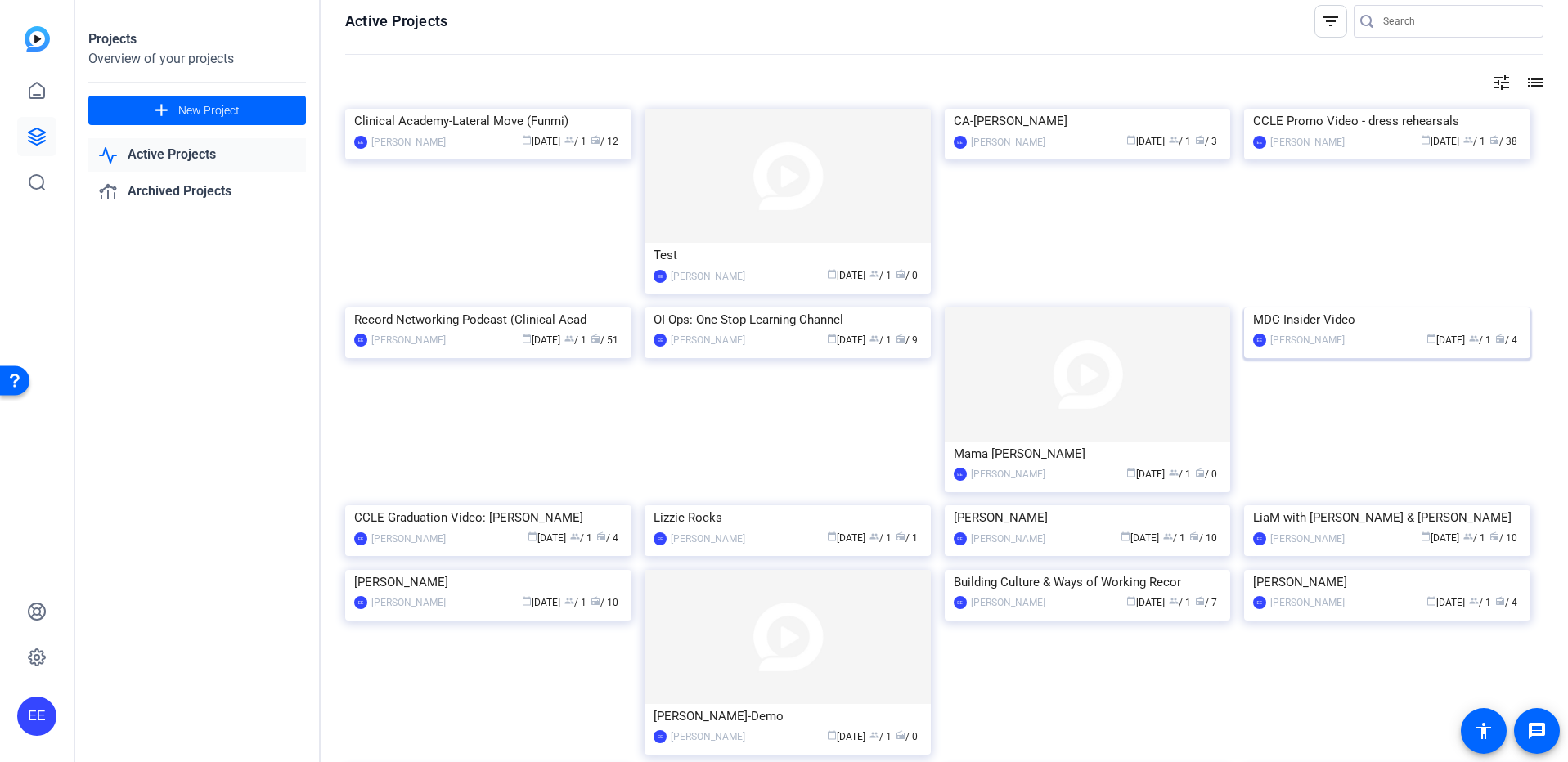
scroll to position [4, 0]
